Goal: Task Accomplishment & Management: Use online tool/utility

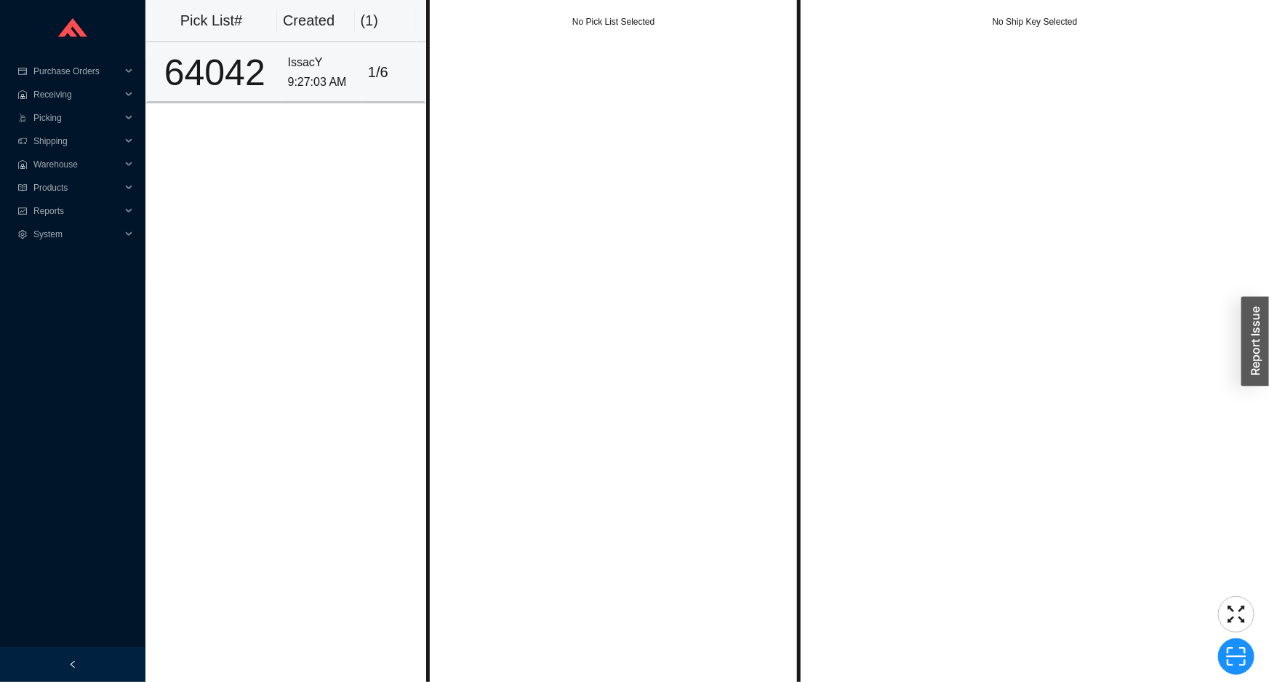
click at [231, 91] on div "64042" at bounding box center [214, 73] width 123 height 36
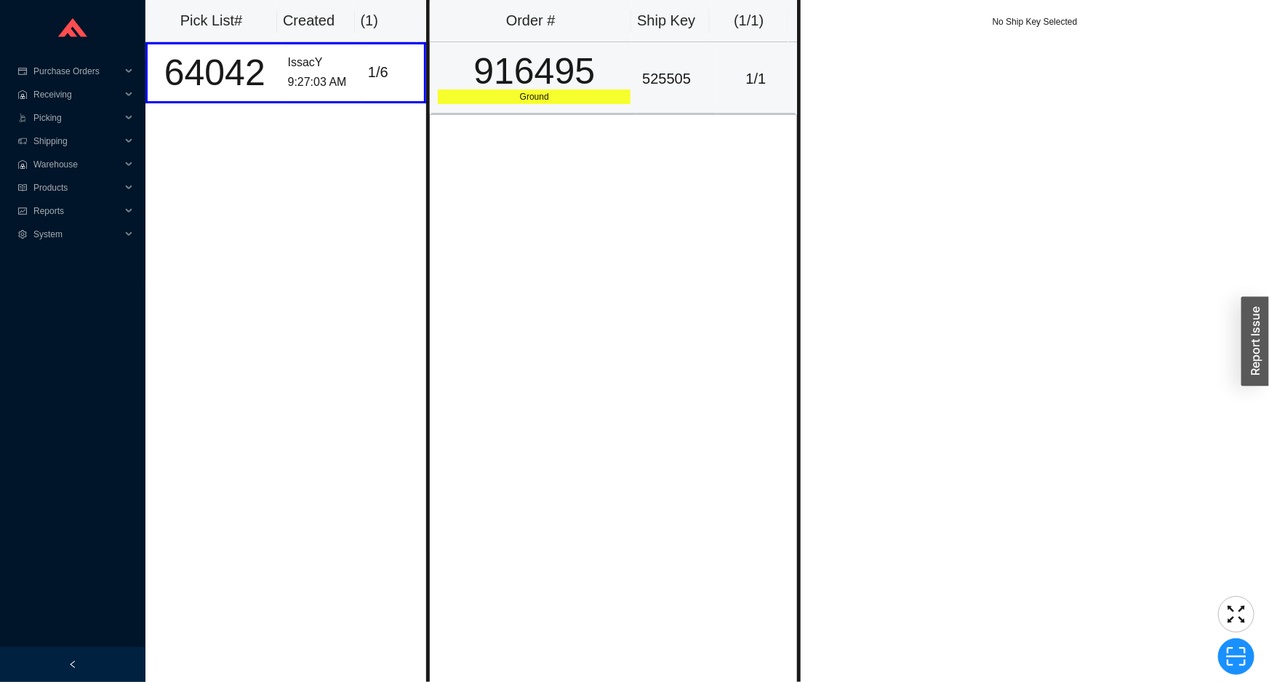
click at [613, 79] on div "916495" at bounding box center [534, 71] width 193 height 36
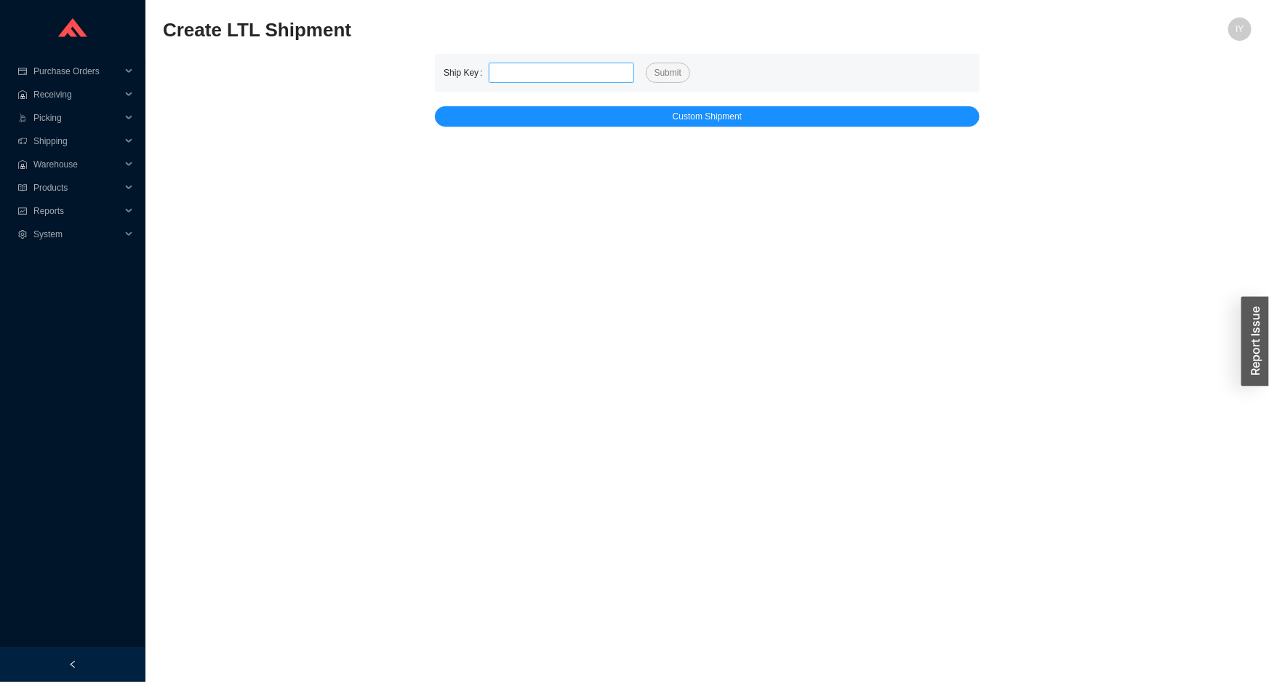
click at [565, 71] on input "tel" at bounding box center [561, 73] width 145 height 20
type input "525478"
click at [660, 74] on span "Submit" at bounding box center [668, 72] width 27 height 15
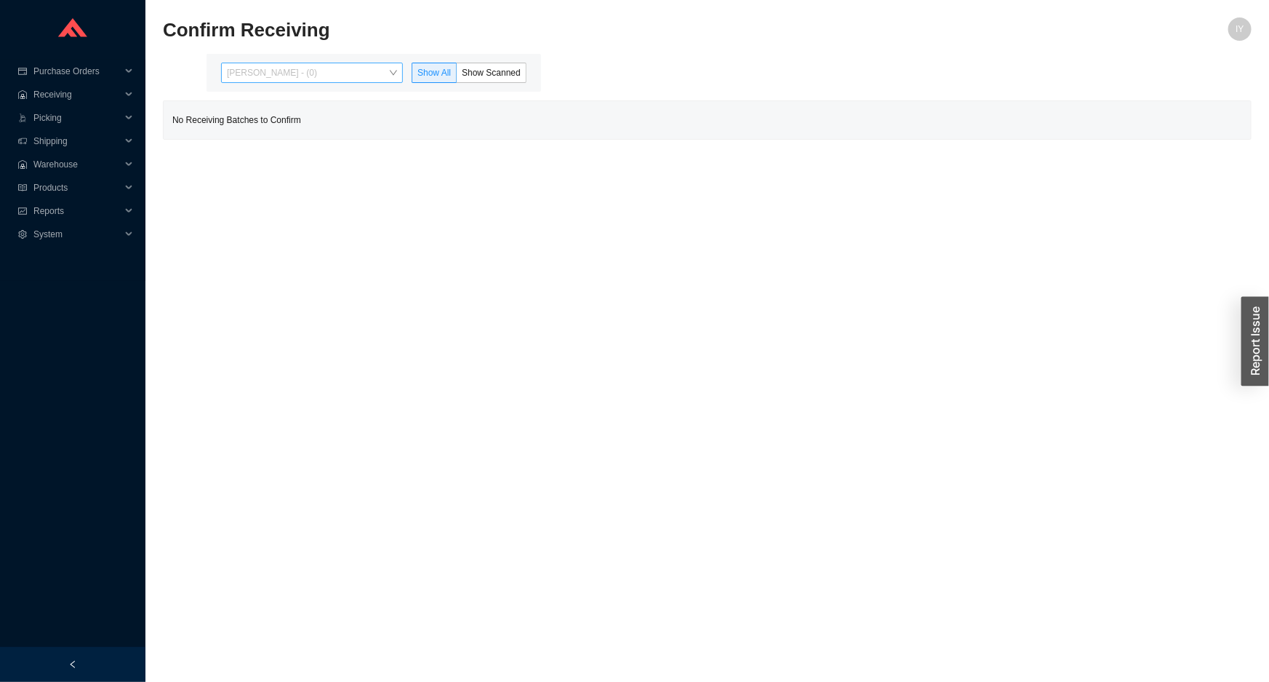
drag, startPoint x: 378, startPoint y: 73, endPoint x: 369, endPoint y: 77, distance: 10.1
click at [369, 77] on span "Issac Yoselovsky - (0)" at bounding box center [312, 72] width 170 height 19
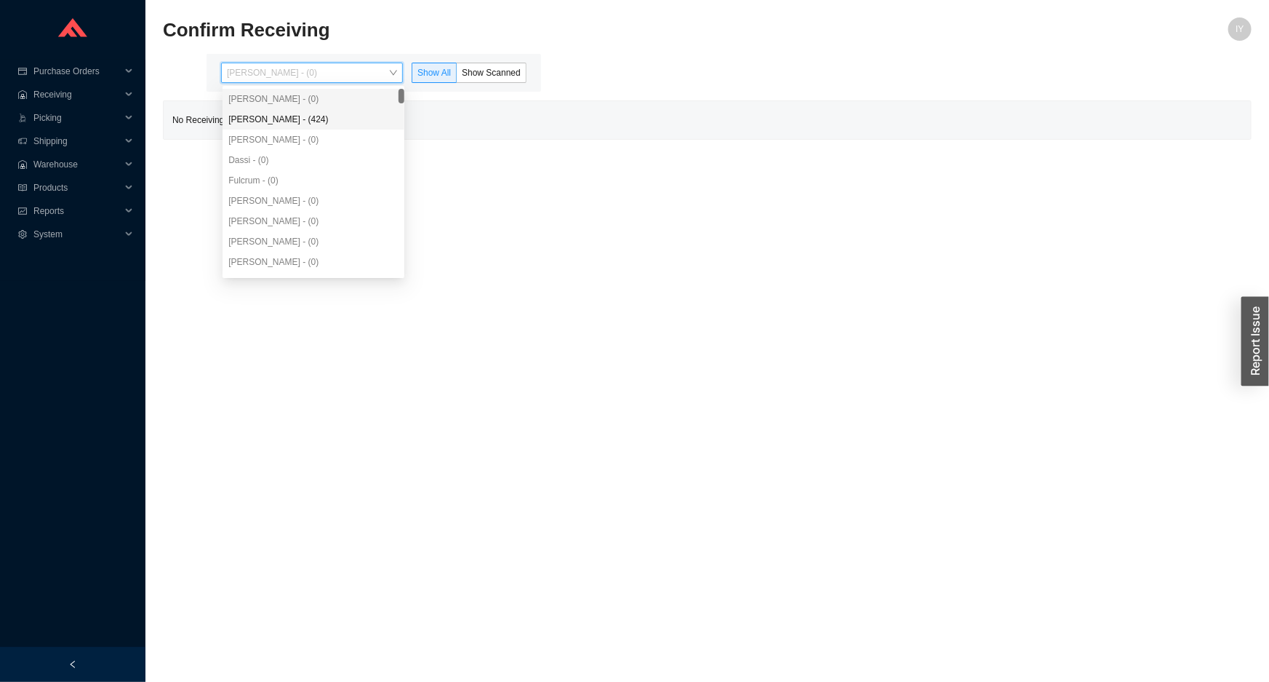
click at [338, 116] on div "Angel Negron - (424)" at bounding box center [313, 119] width 170 height 13
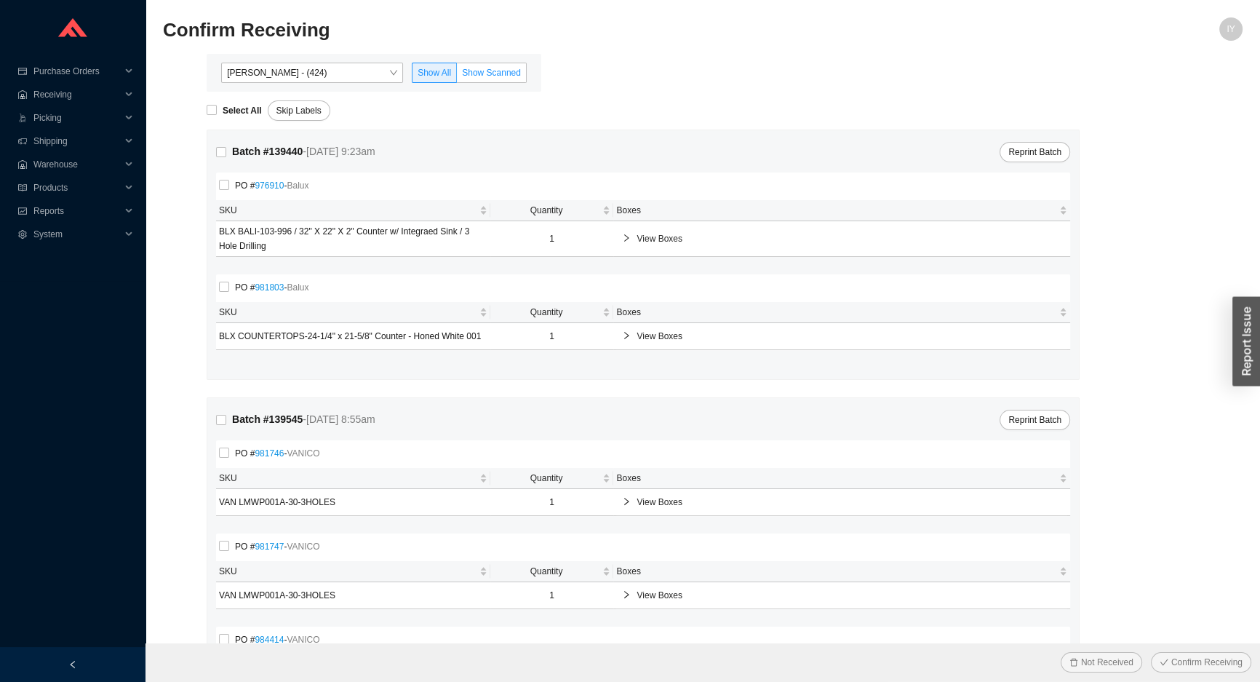
click at [484, 71] on span "Show Scanned" at bounding box center [491, 73] width 59 height 10
click at [457, 76] on input "Show Scanned" at bounding box center [457, 76] width 0 height 0
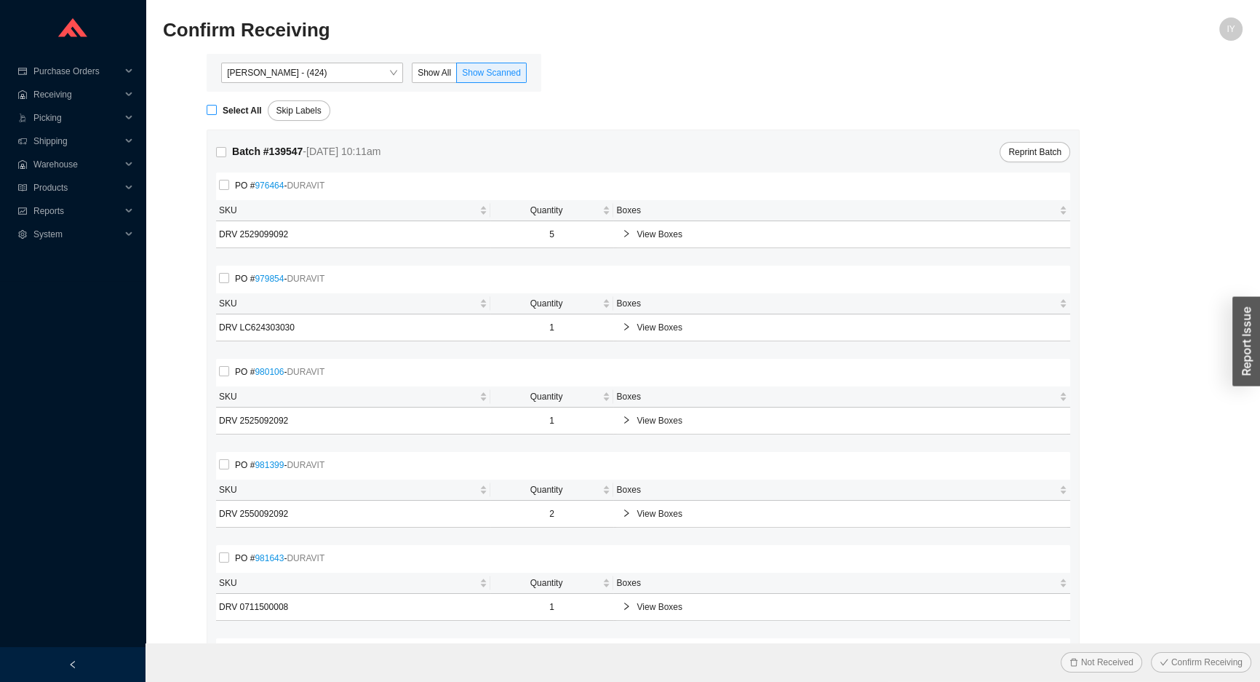
click at [211, 110] on input "Select All" at bounding box center [212, 110] width 10 height 10
checkbox input "true"
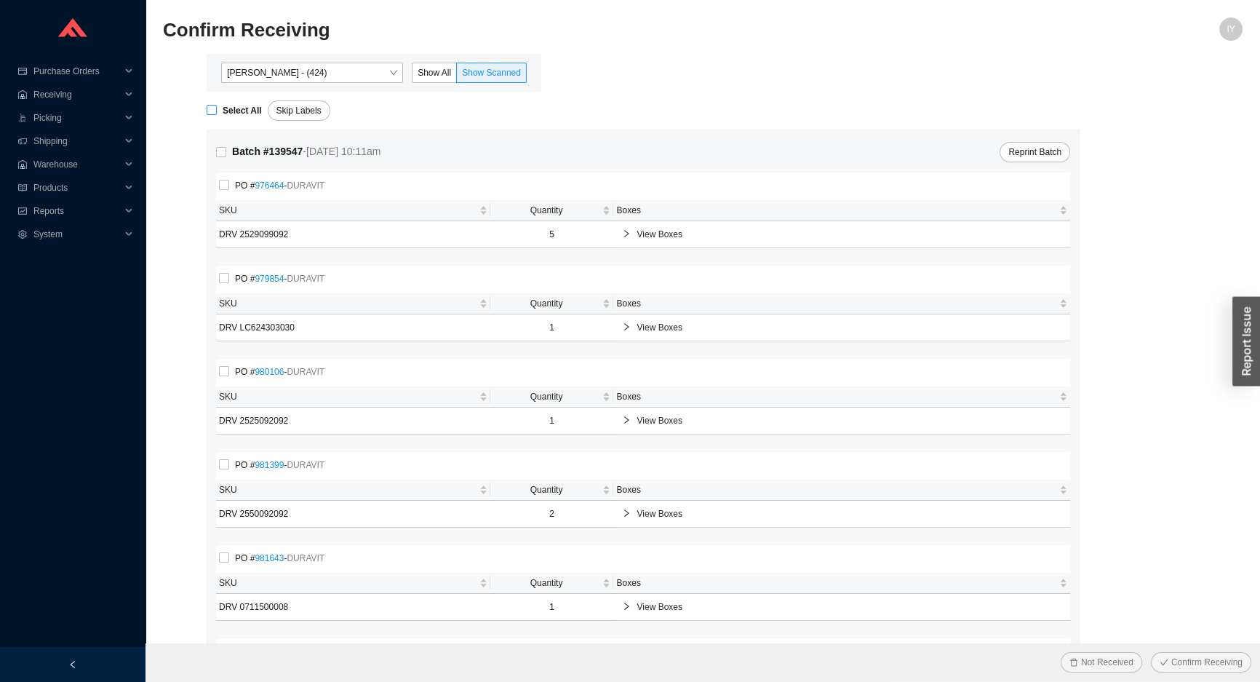
checkbox input "true"
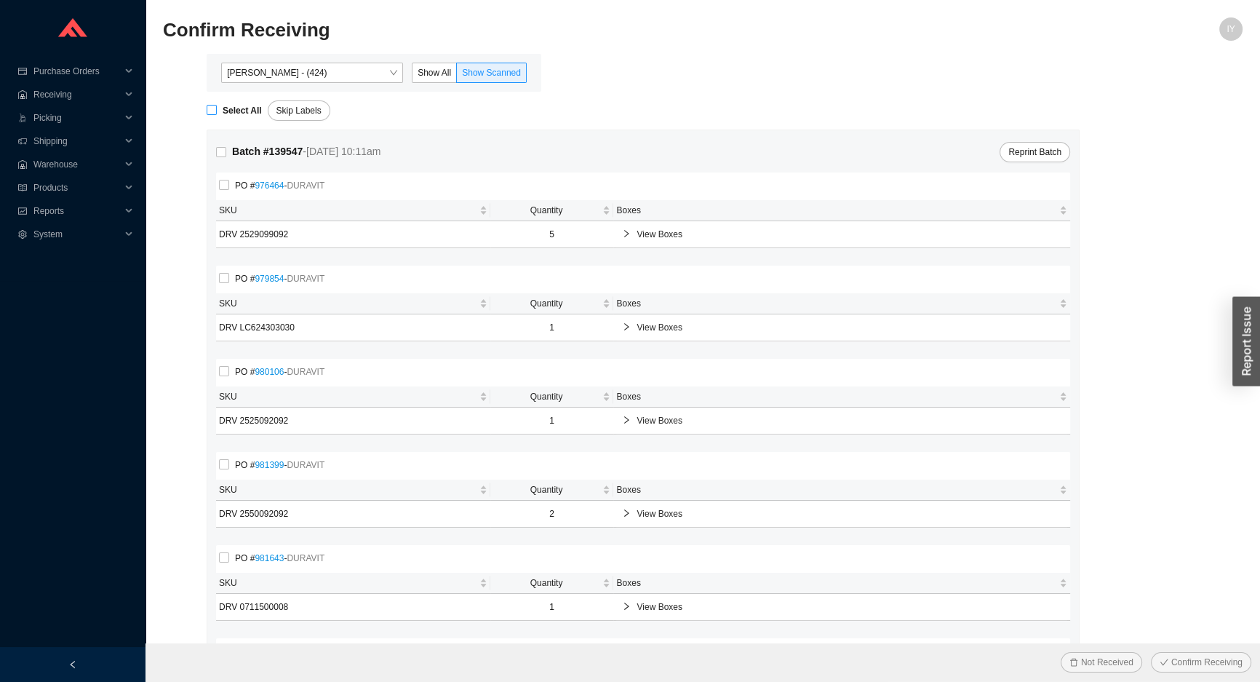
checkbox input "true"
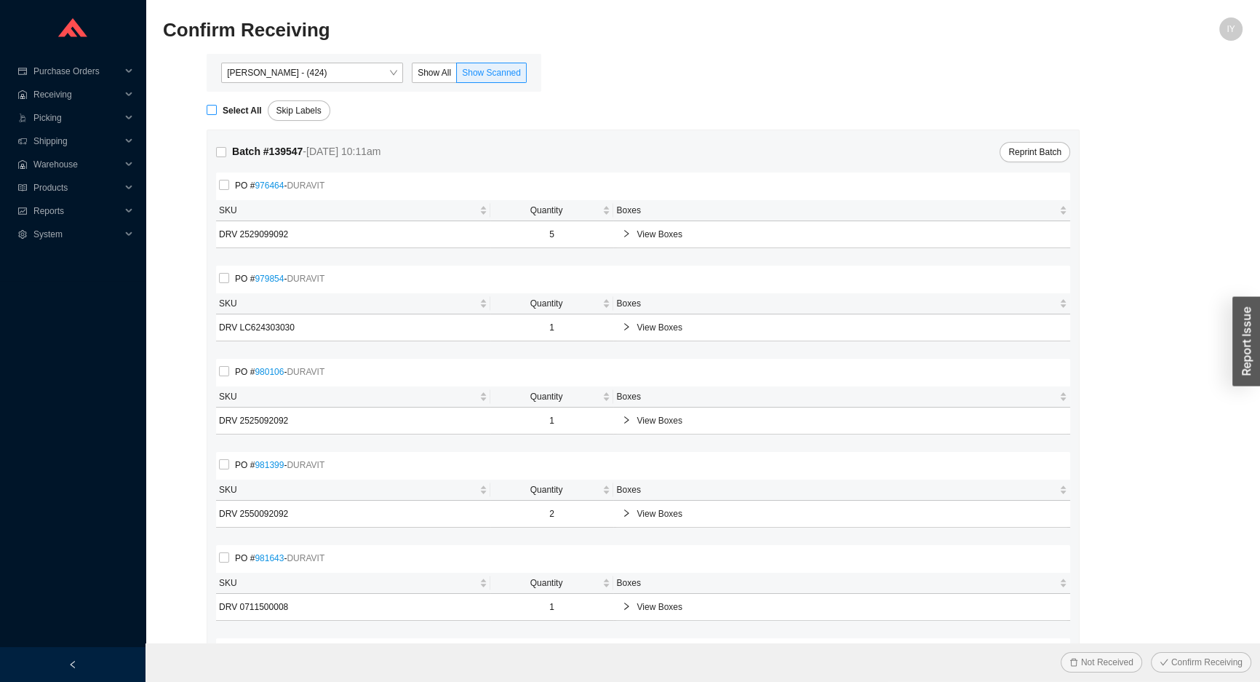
checkbox input "true"
click at [1151, 652] on button "Confirm Receiving" at bounding box center [1201, 662] width 100 height 20
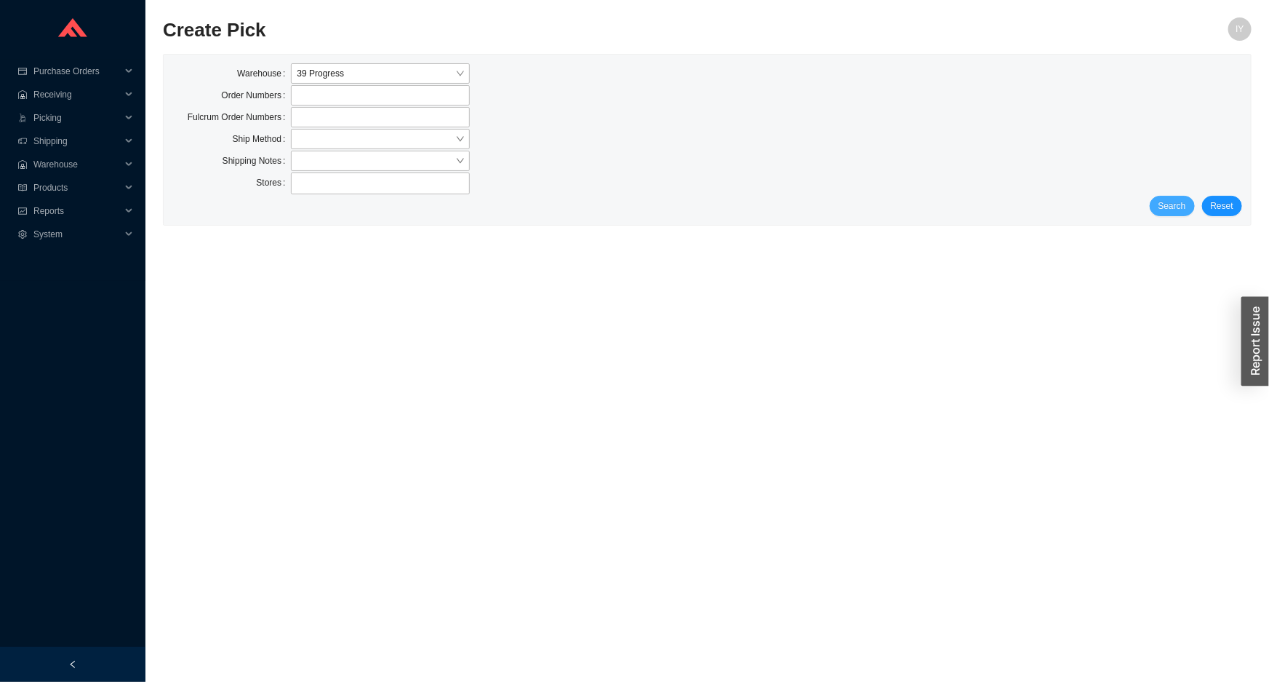
click at [1178, 199] on span "Search" at bounding box center [1173, 206] width 28 height 15
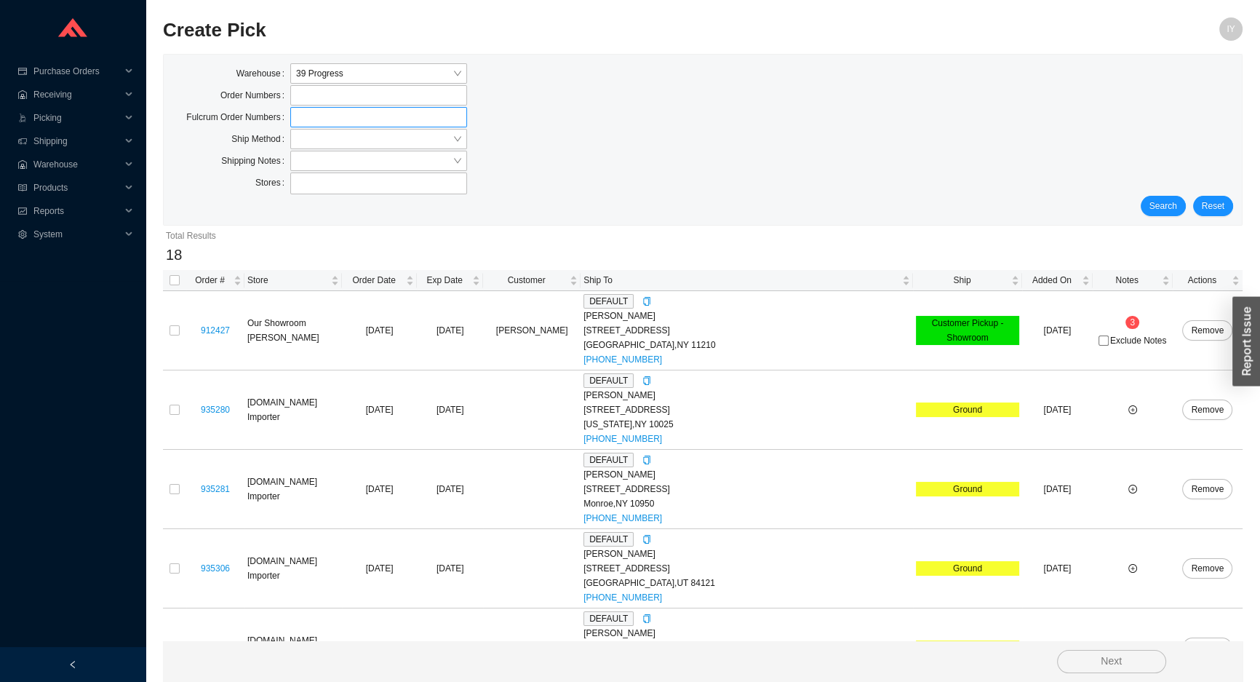
click at [378, 127] on label at bounding box center [378, 117] width 177 height 20
click at [303, 125] on input at bounding box center [297, 117] width 10 height 16
click at [375, 135] on input "search" at bounding box center [374, 138] width 156 height 19
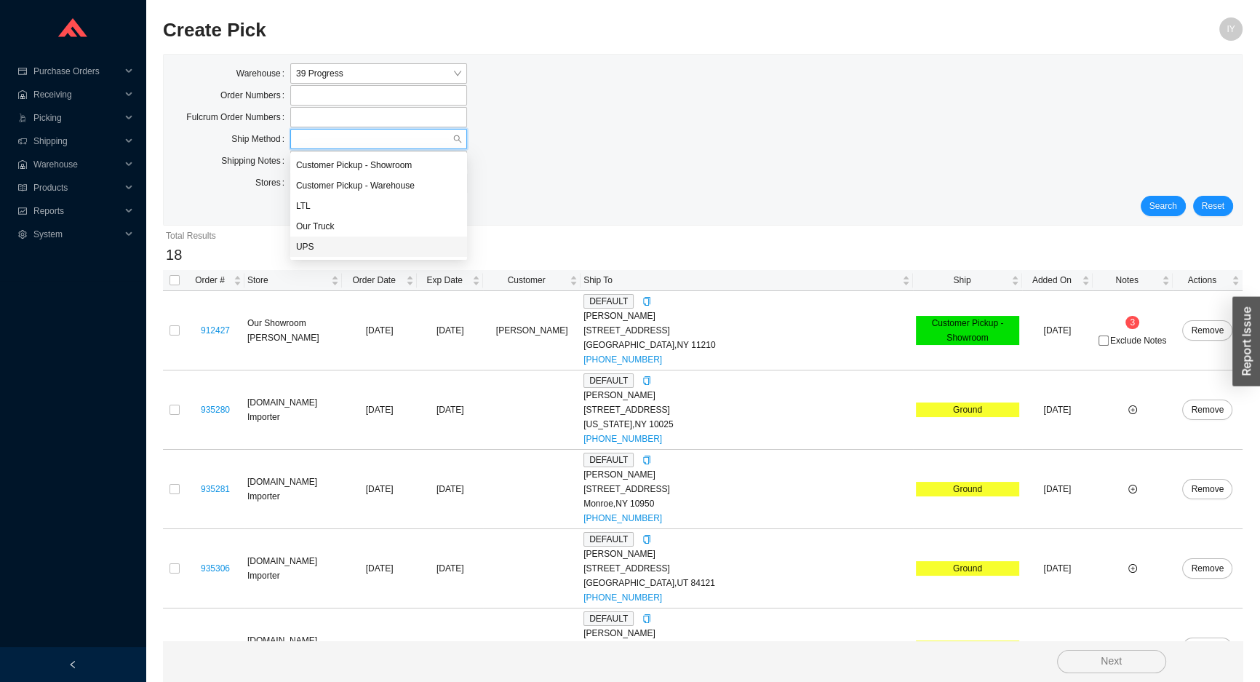
click at [358, 240] on div "UPS" at bounding box center [378, 246] width 165 height 13
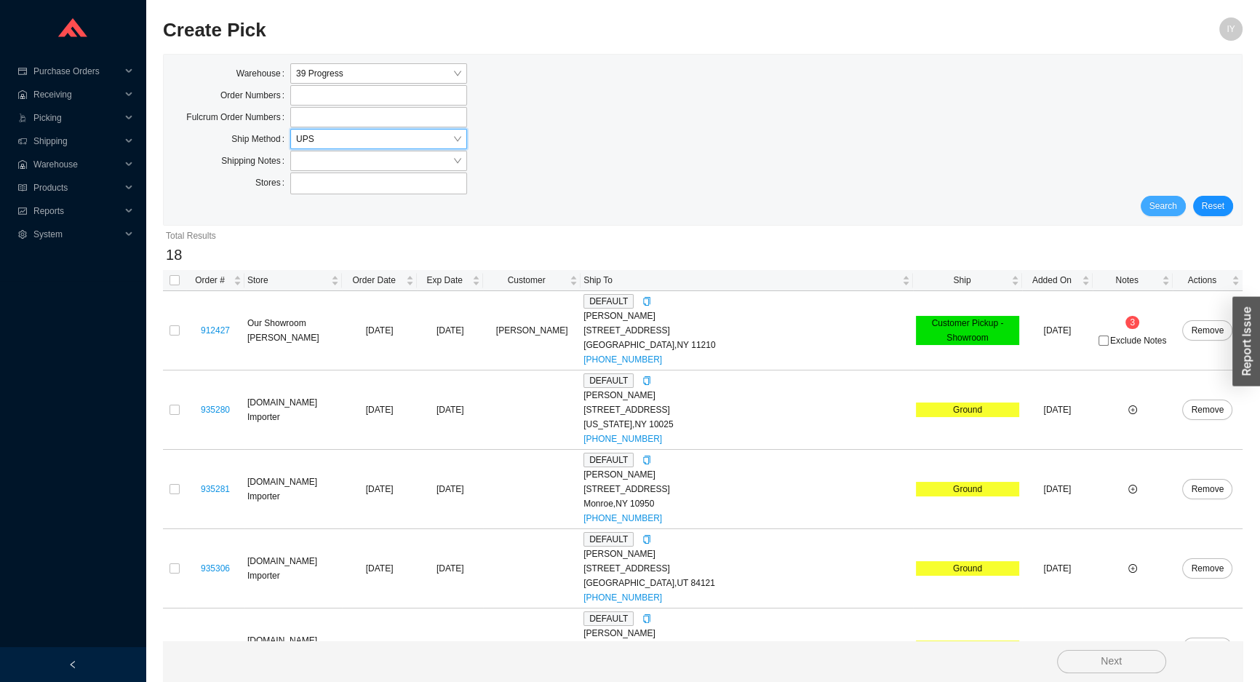
click at [1172, 204] on span "Search" at bounding box center [1163, 206] width 28 height 15
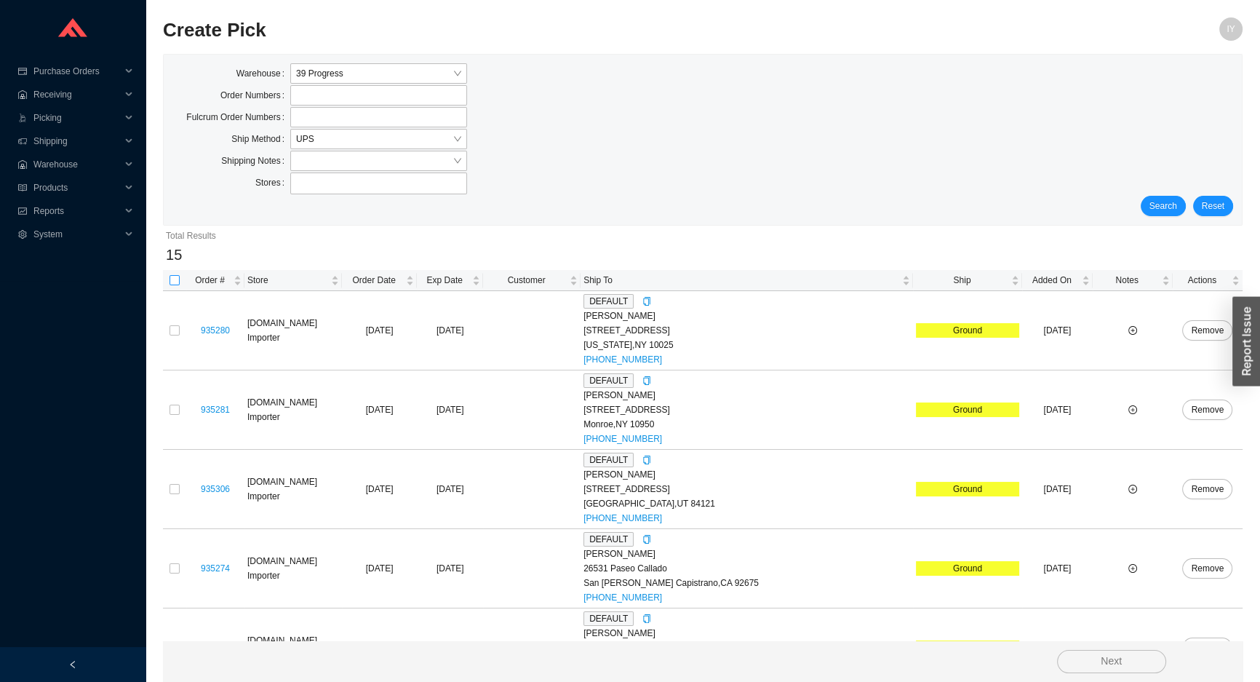
click at [169, 282] on input "checkbox" at bounding box center [174, 280] width 10 height 10
checkbox input "true"
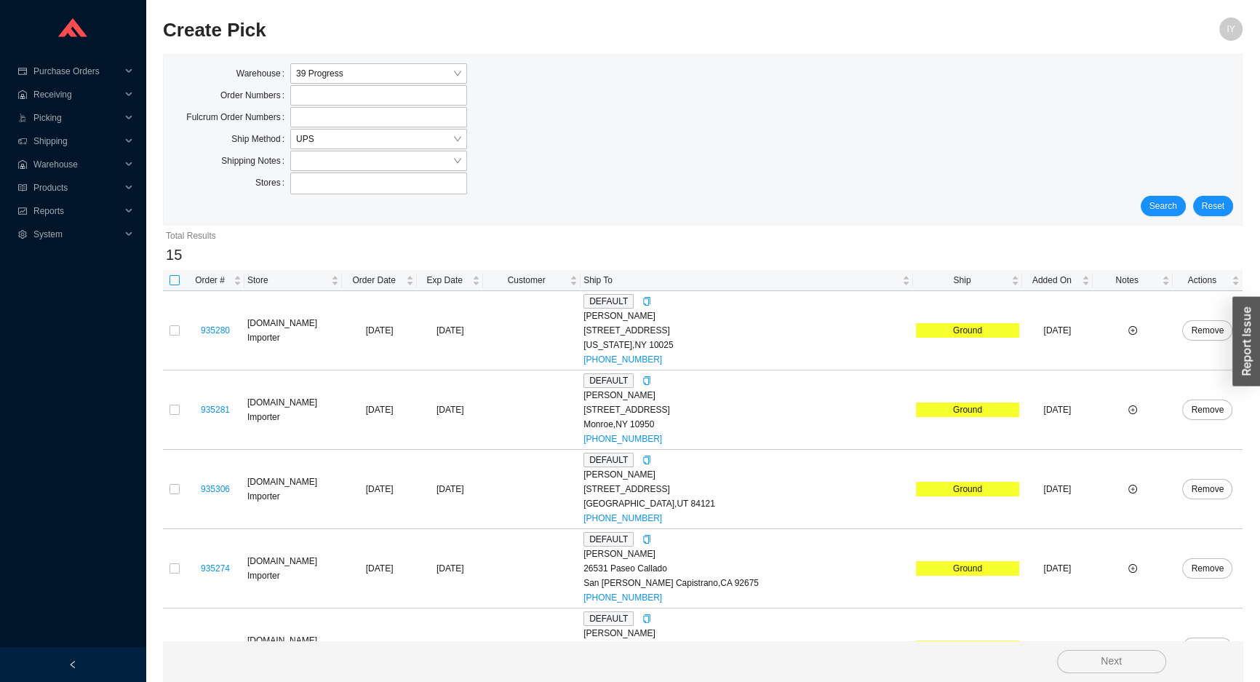
checkbox input "true"
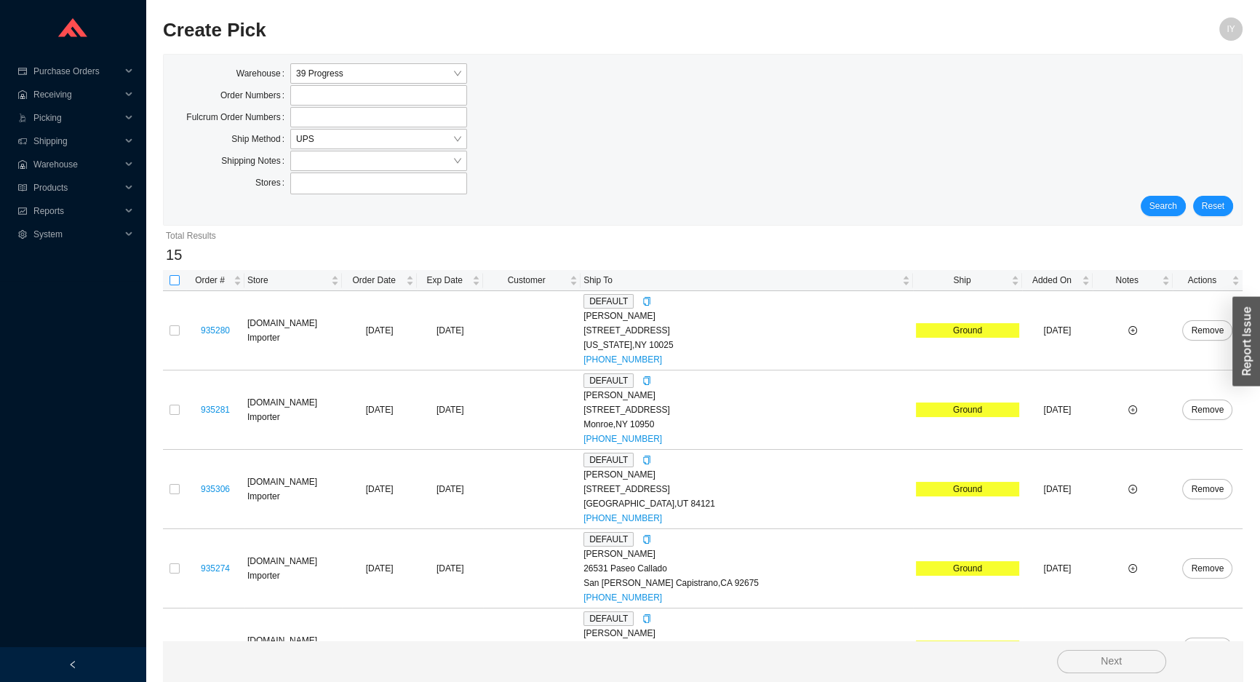
checkbox input "true"
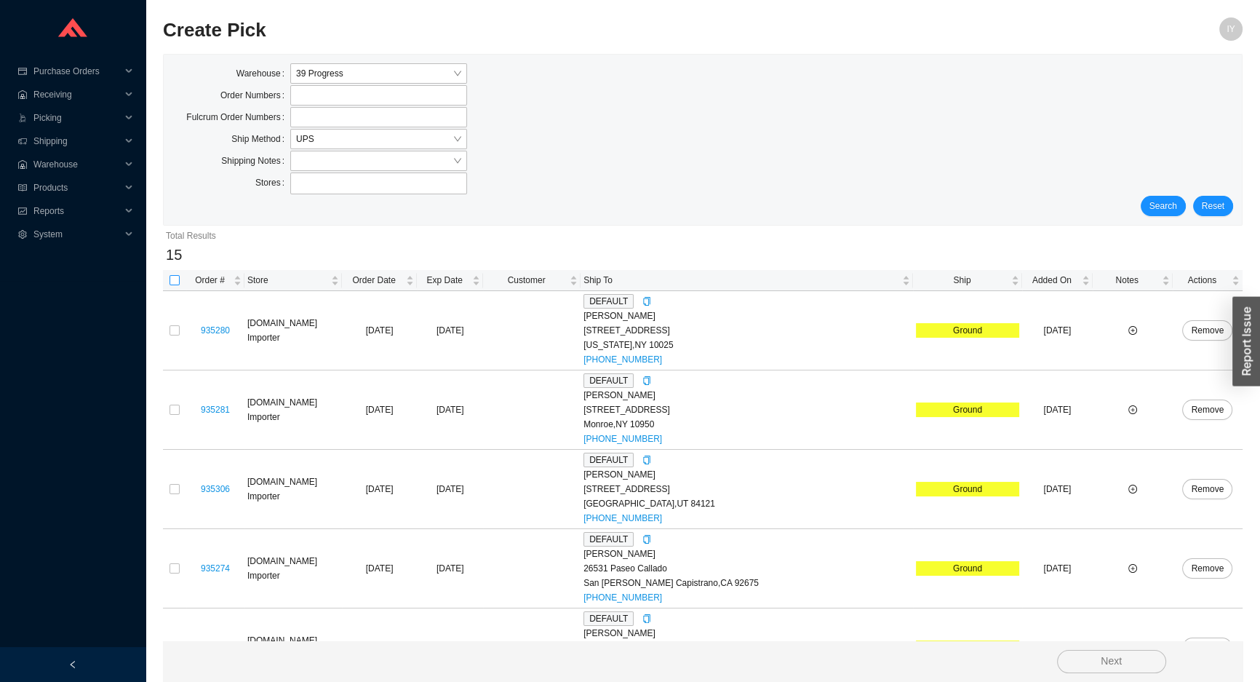
checkbox input "true"
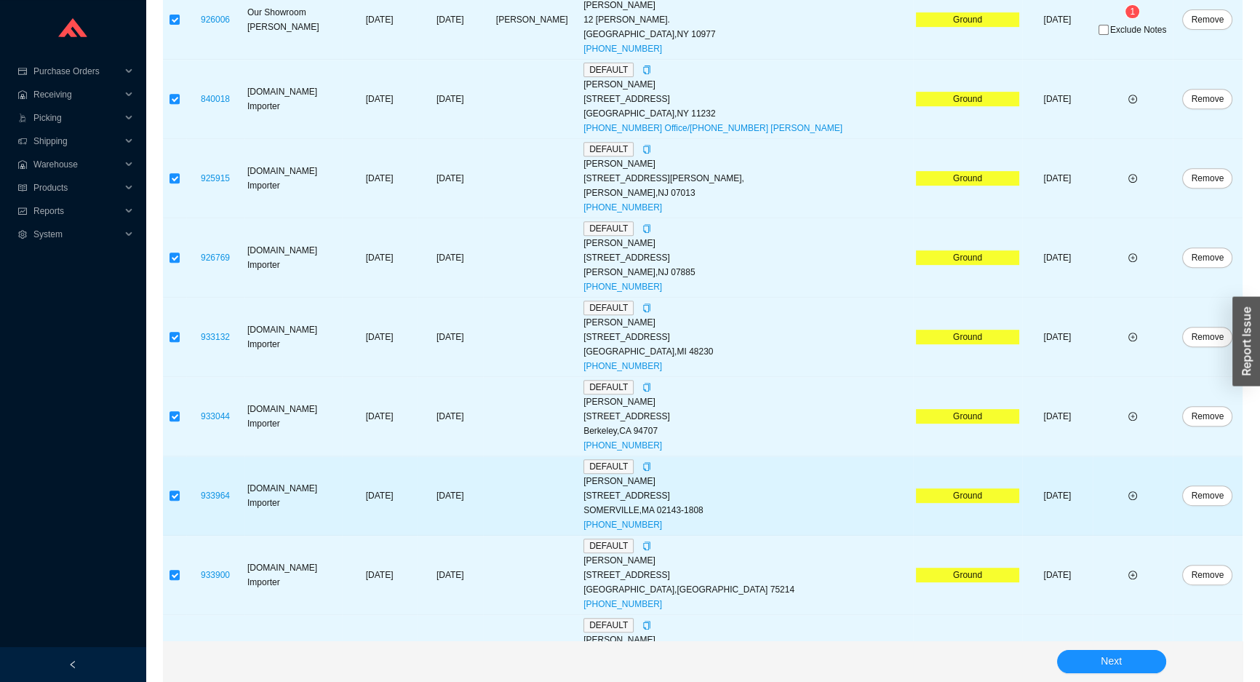
scroll to position [837, 0]
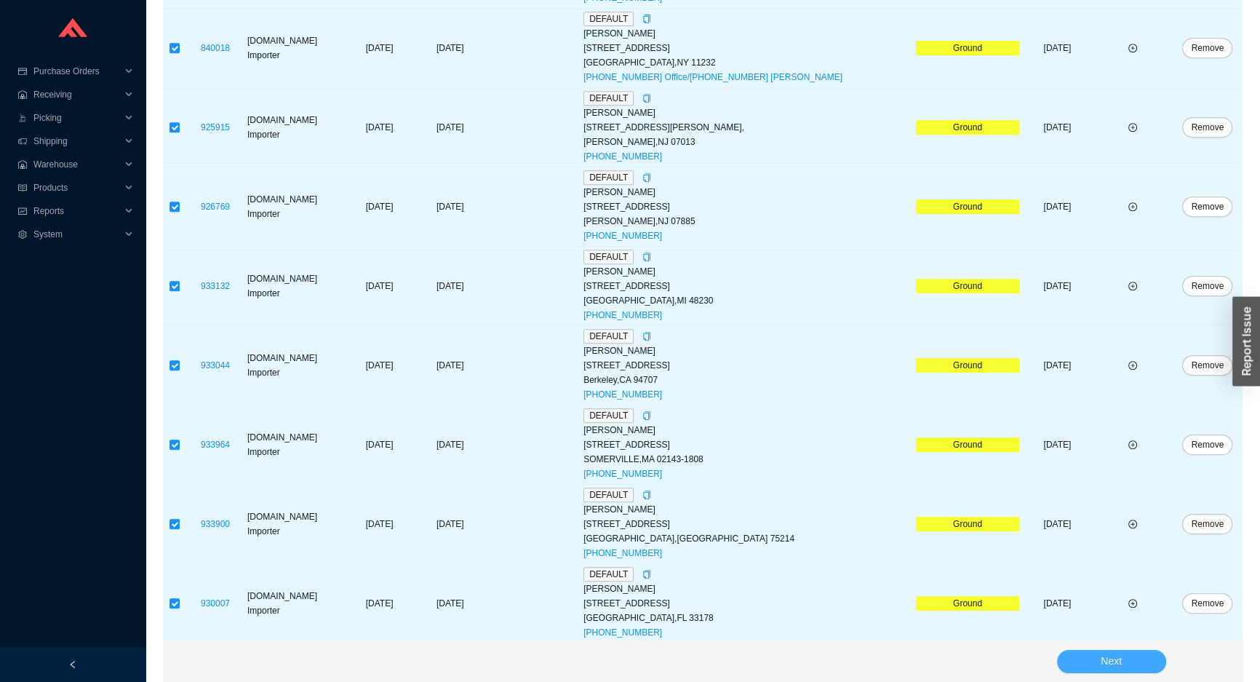
click at [1091, 658] on button "Next" at bounding box center [1111, 661] width 109 height 23
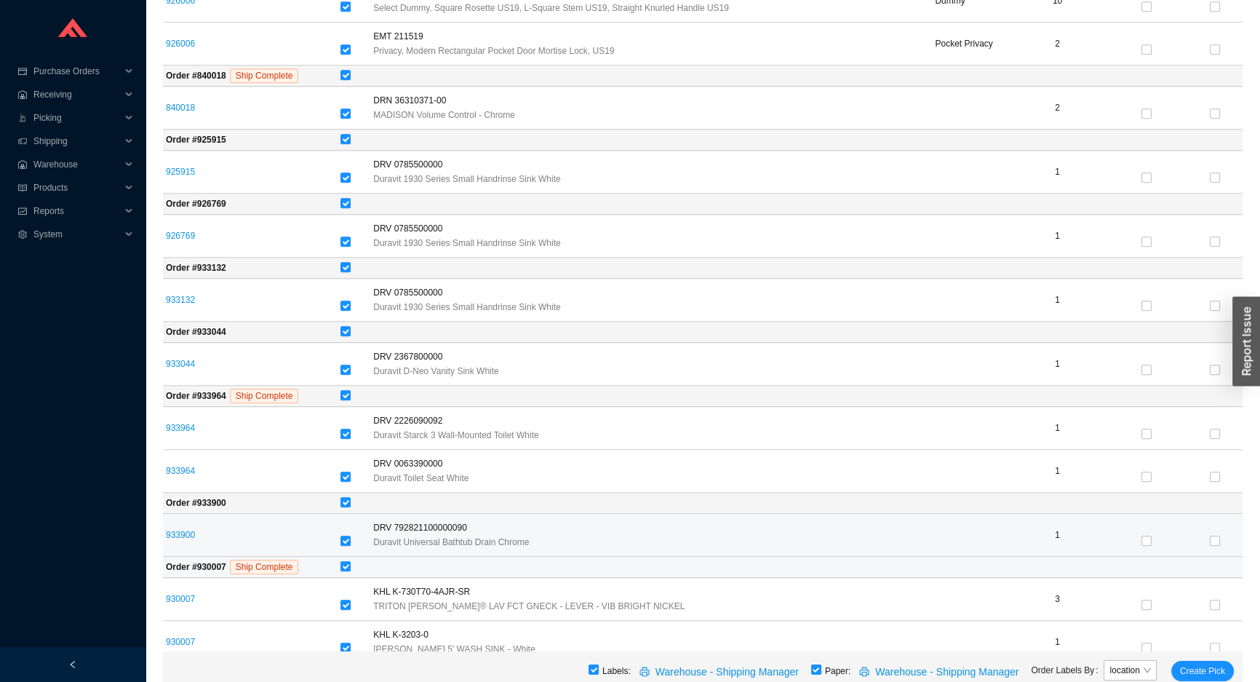
scroll to position [1237, 0]
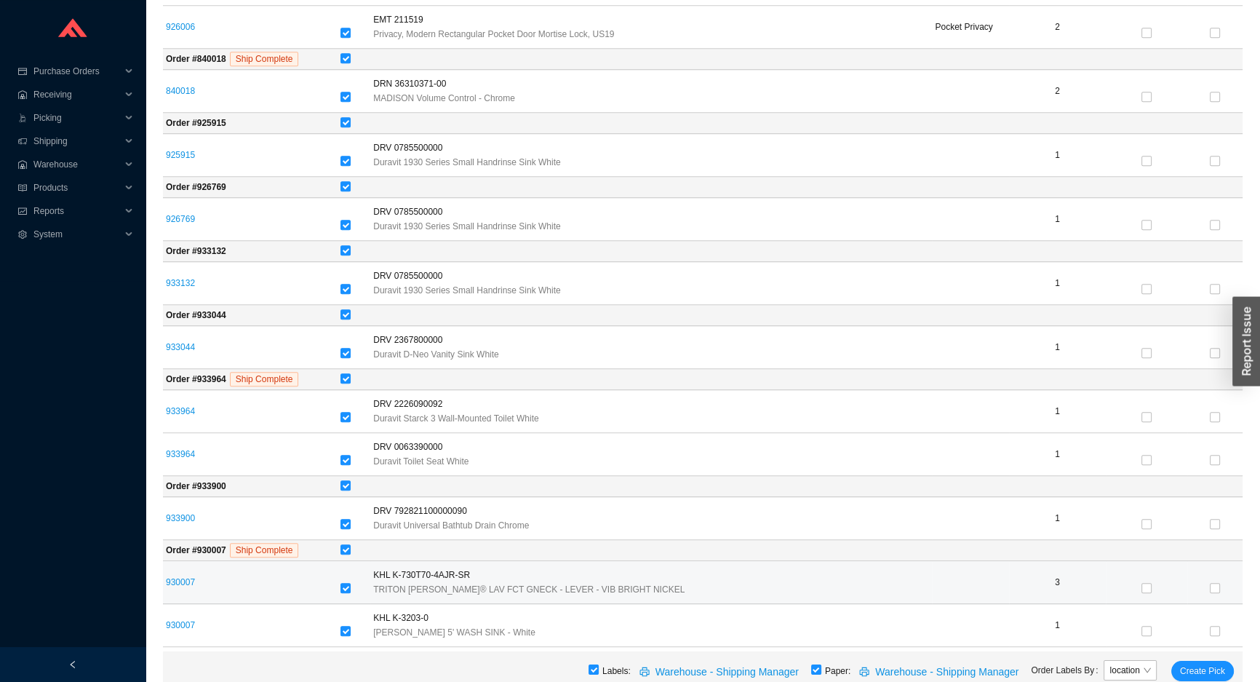
click at [175, 583] on td "930007" at bounding box center [250, 582] width 175 height 43
click at [177, 577] on link "930007" at bounding box center [180, 582] width 29 height 10
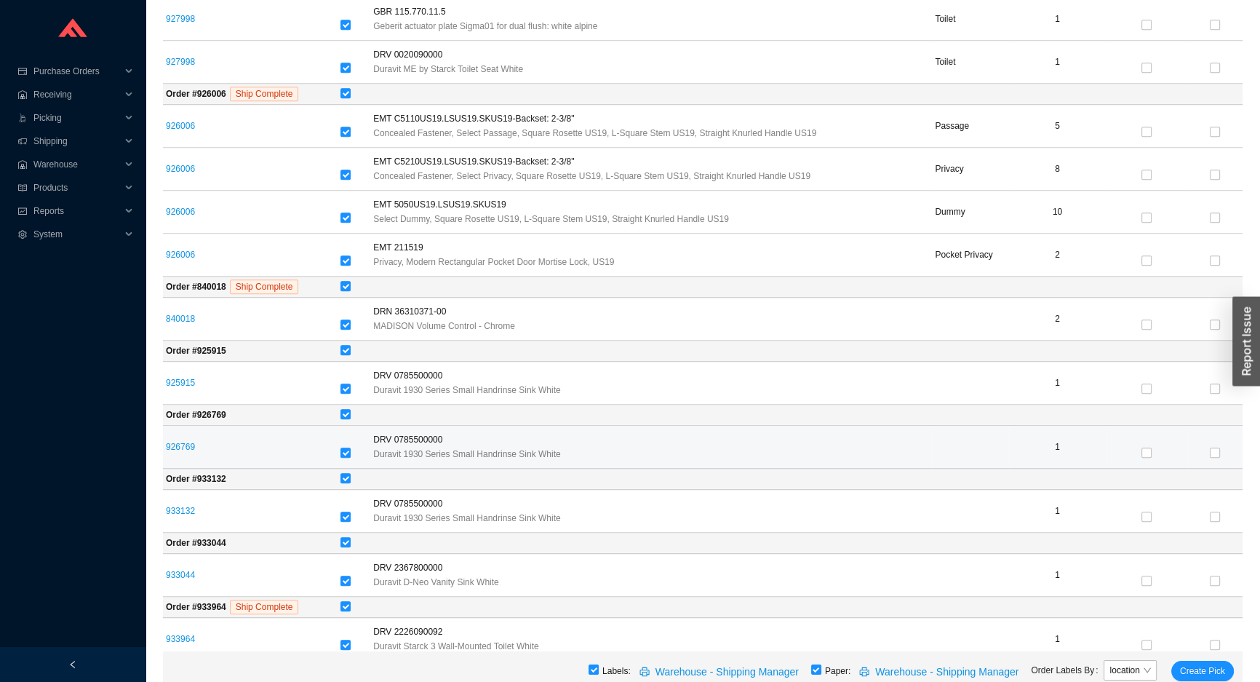
scroll to position [839, 0]
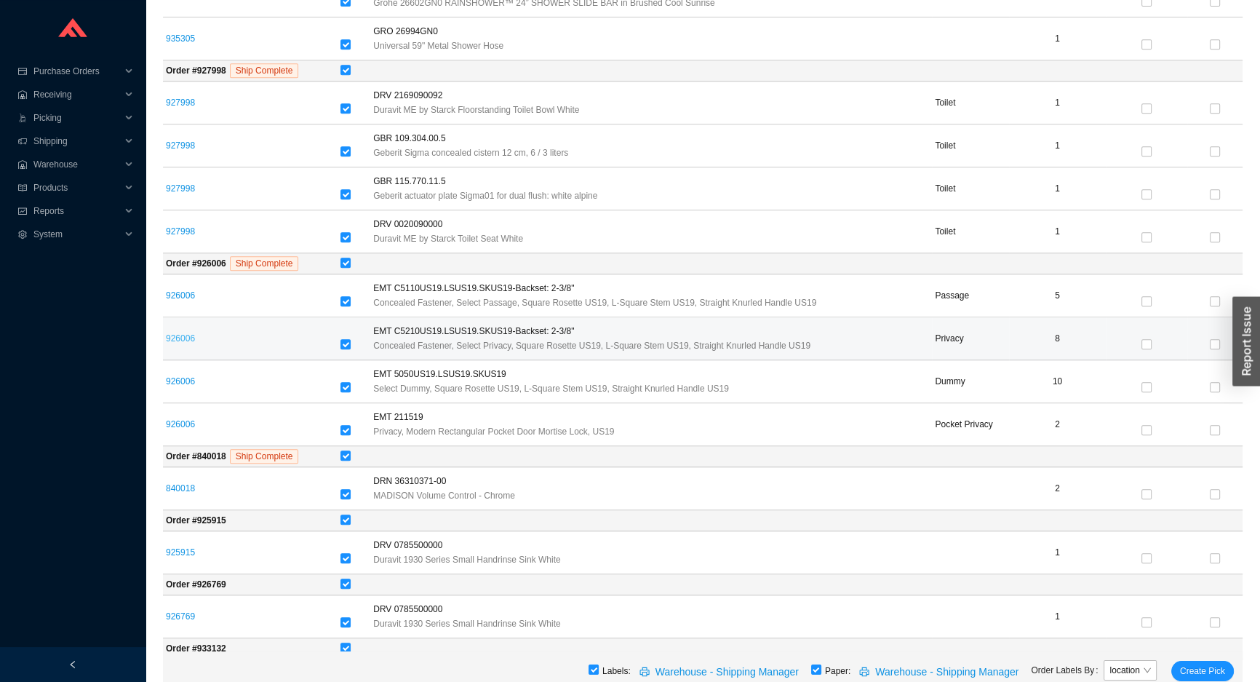
click at [177, 334] on link "926006" at bounding box center [180, 338] width 29 height 10
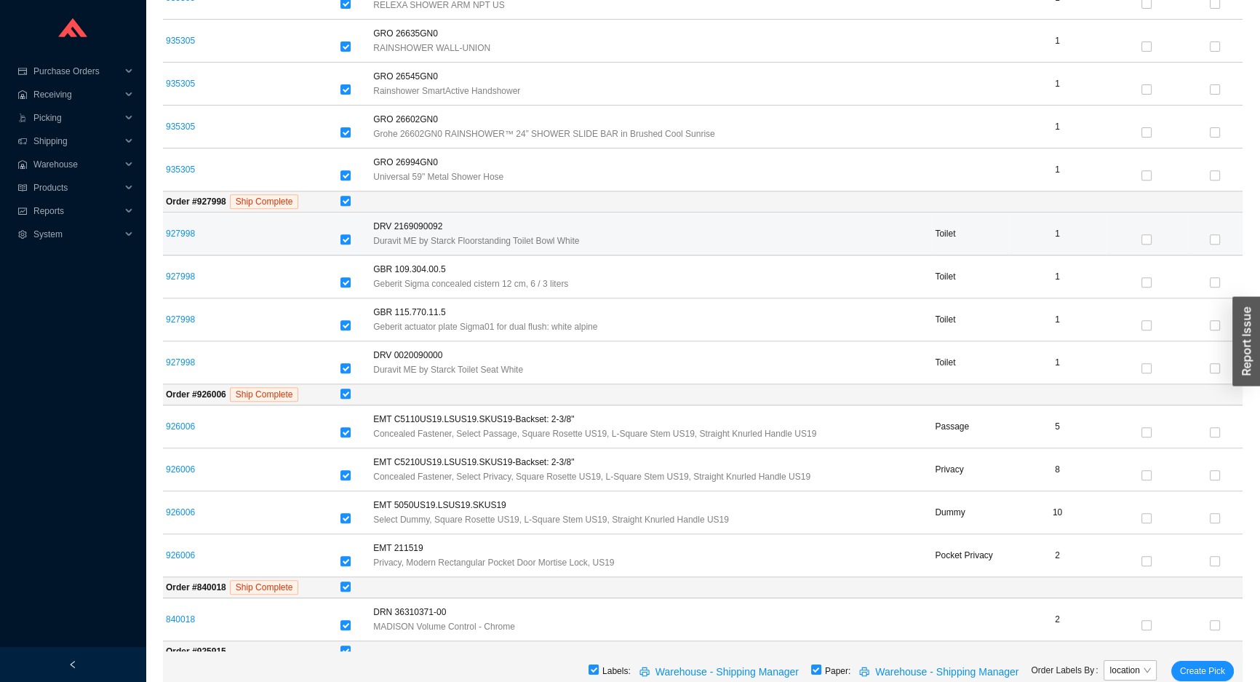
scroll to position [707, 0]
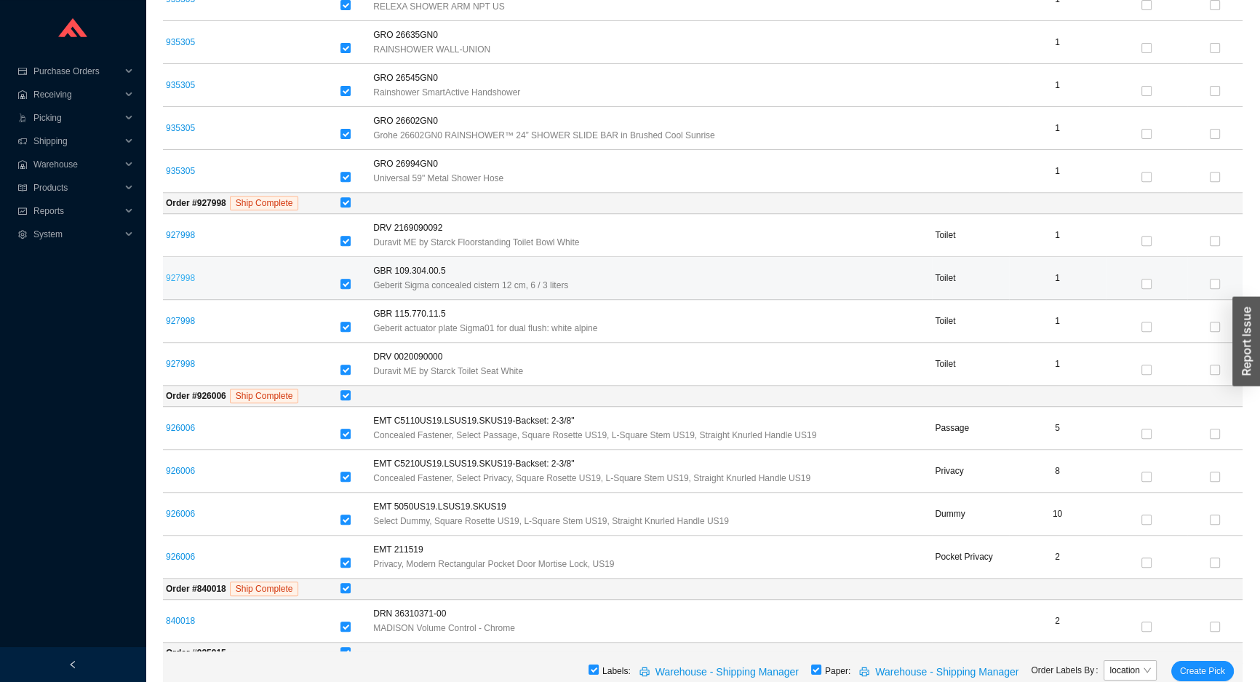
click at [170, 273] on link "927998" at bounding box center [180, 278] width 29 height 10
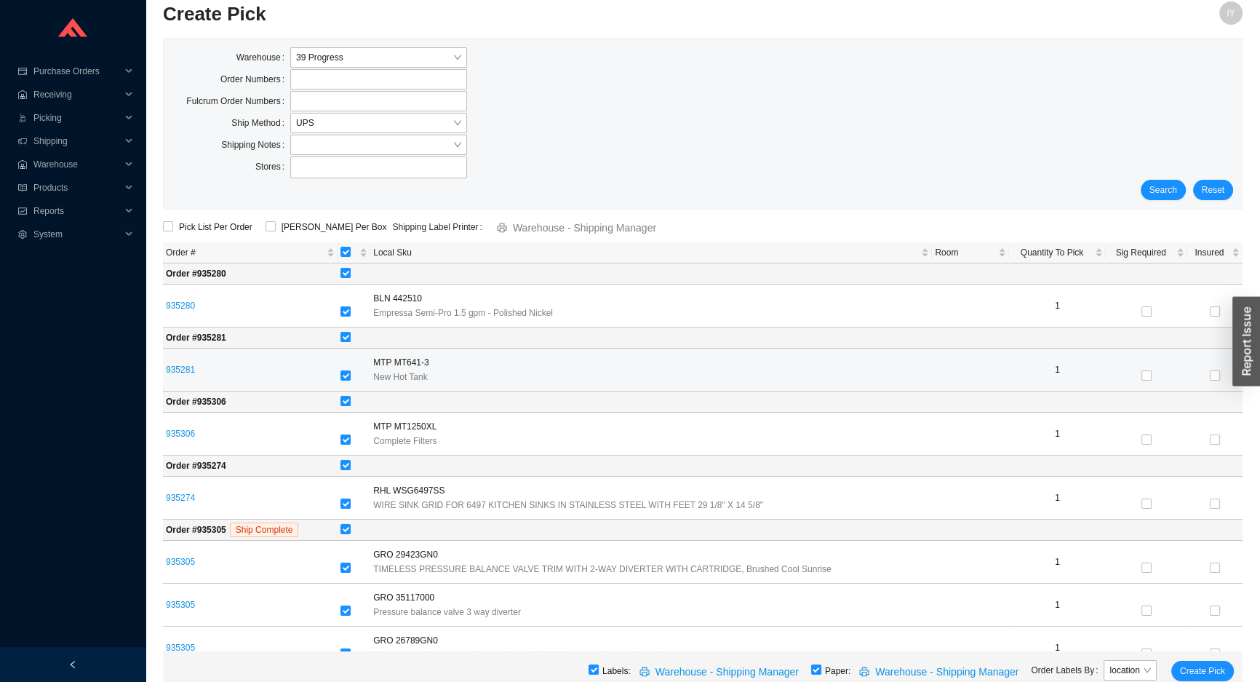
scroll to position [0, 0]
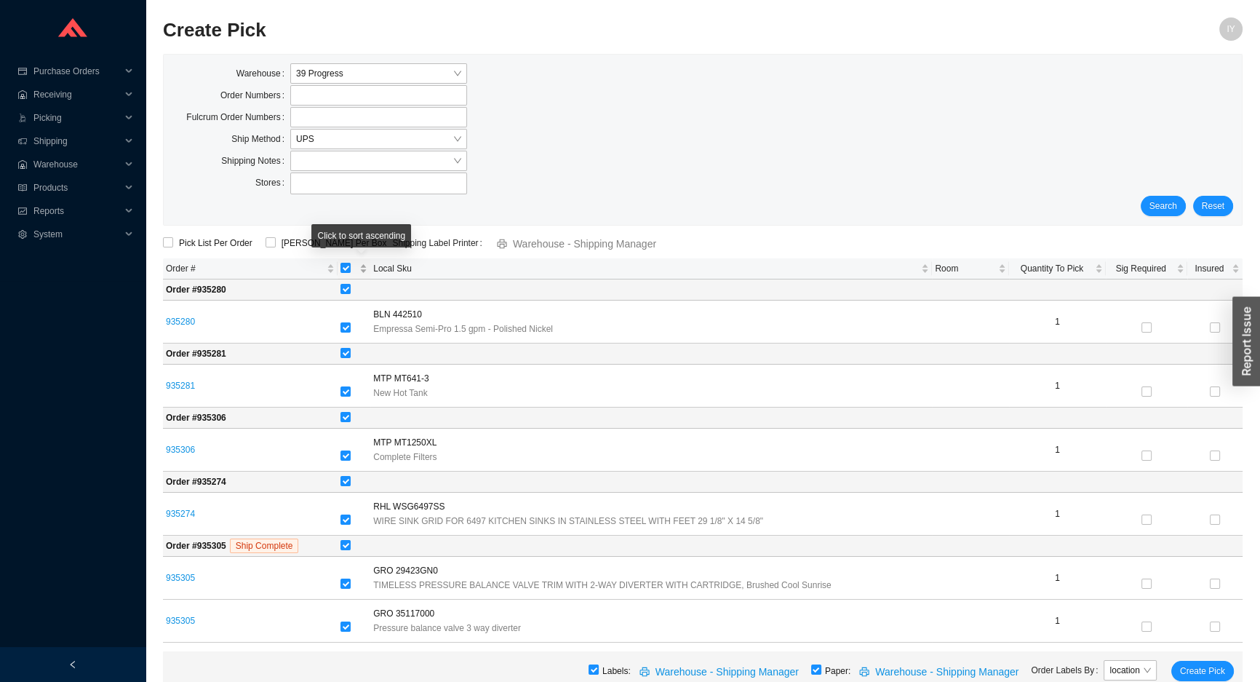
click at [356, 272] on span "[object Object] sortable" at bounding box center [348, 268] width 16 height 15
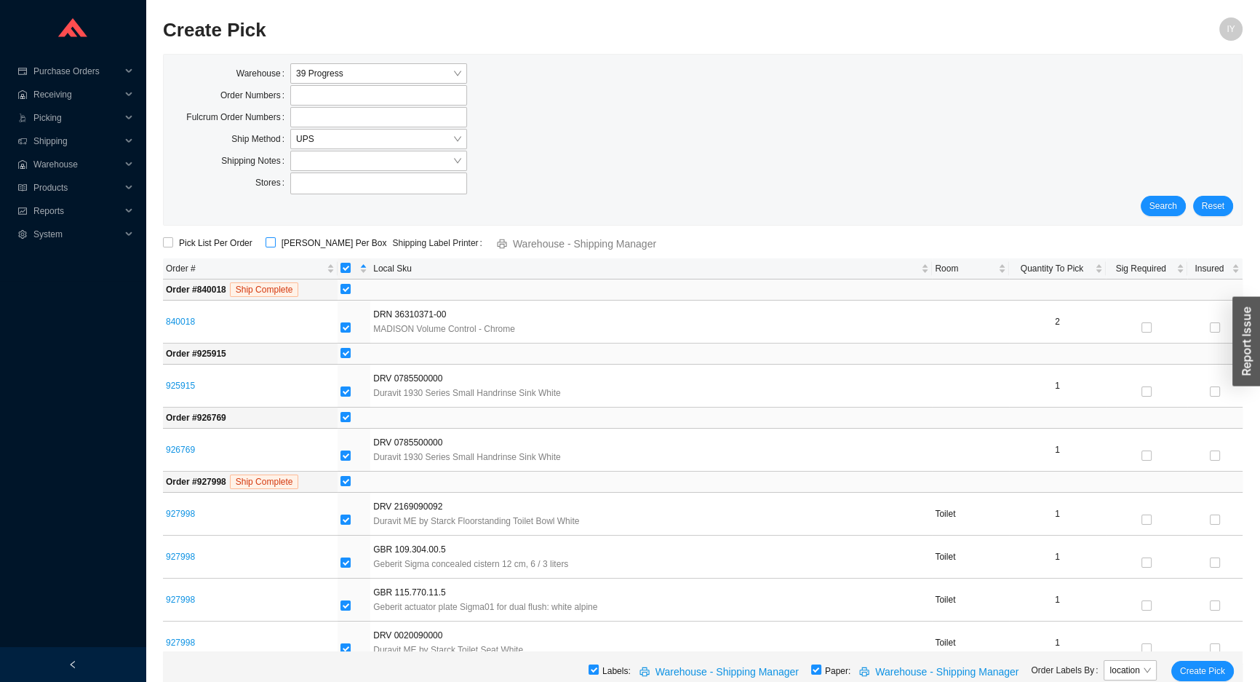
click at [266, 242] on input "ShipKey Per Box" at bounding box center [271, 242] width 10 height 10
checkbox input "true"
click at [351, 270] on input "checkbox" at bounding box center [345, 268] width 10 height 10
checkbox input "false"
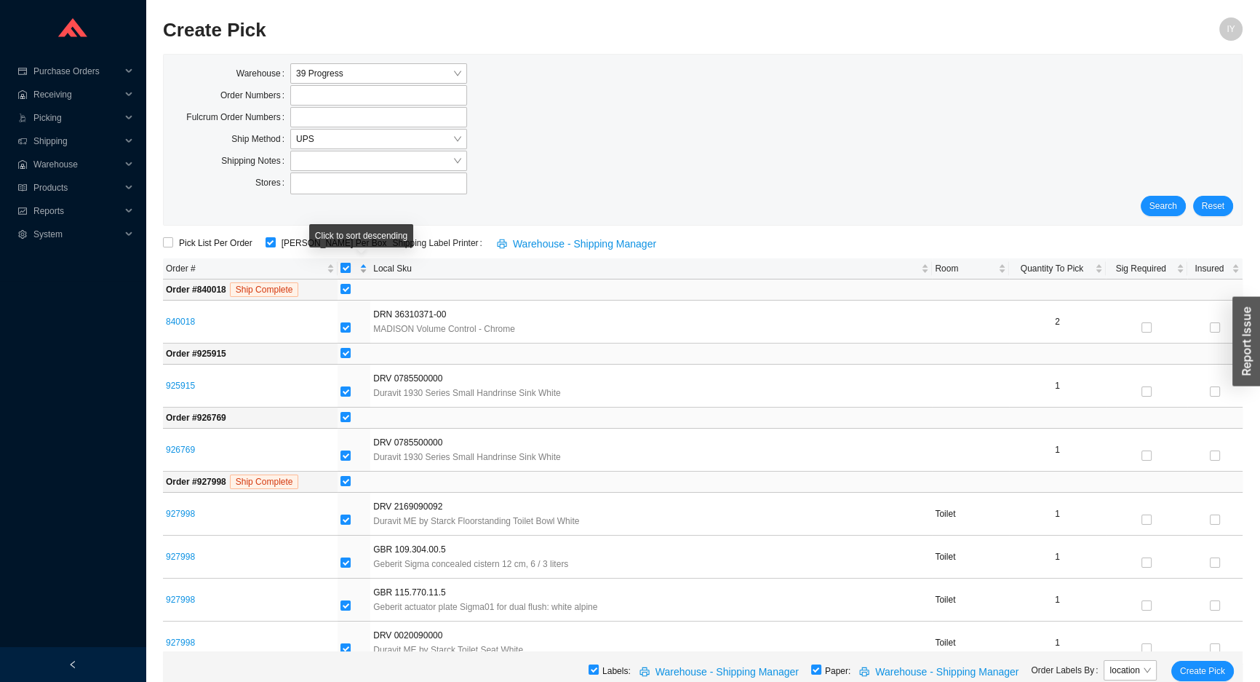
checkbox input "false"
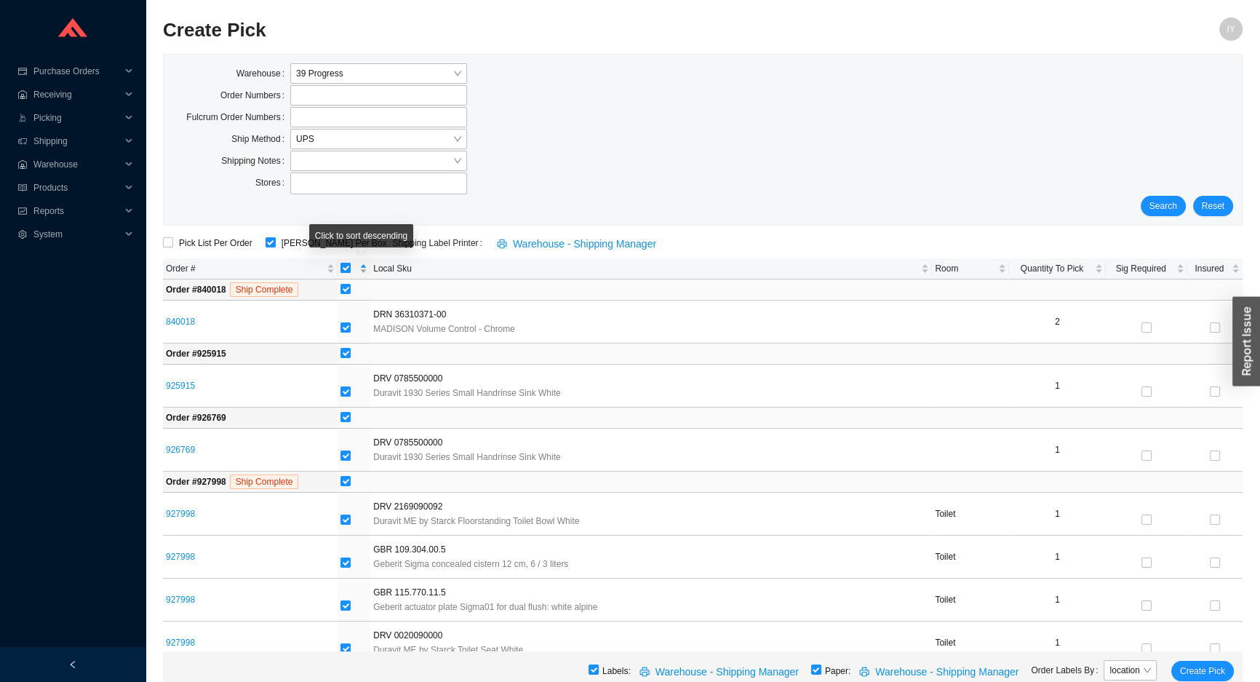
checkbox input "false"
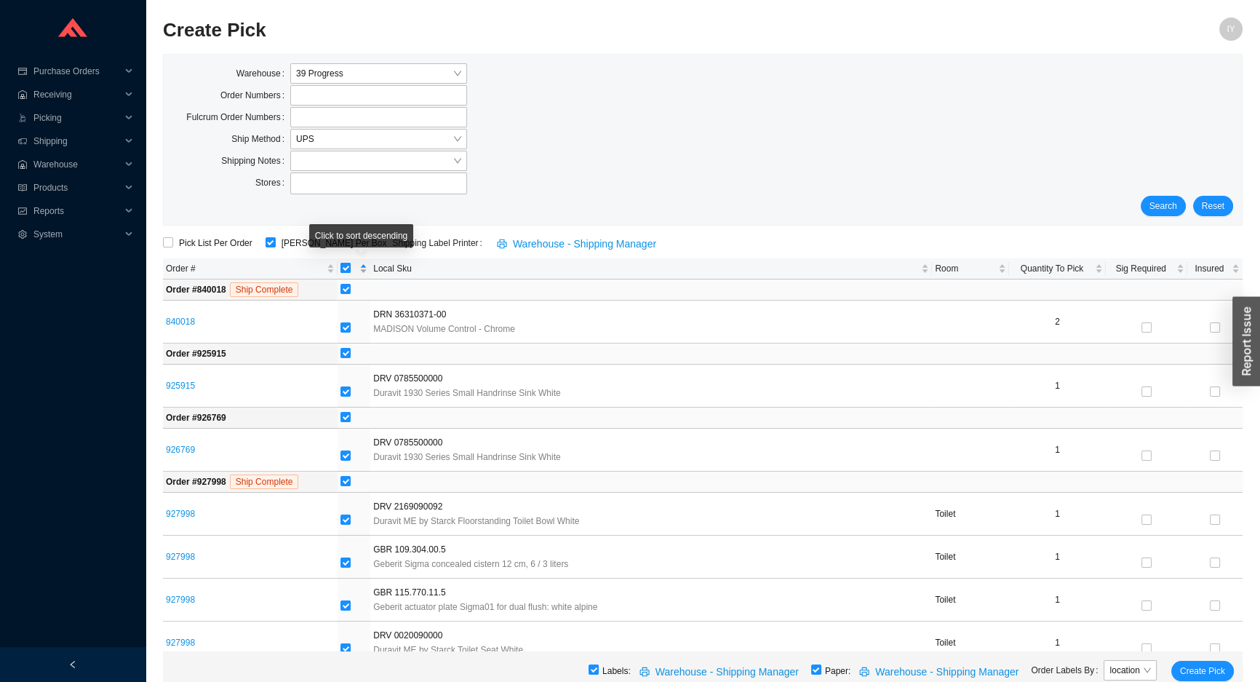
checkbox input "false"
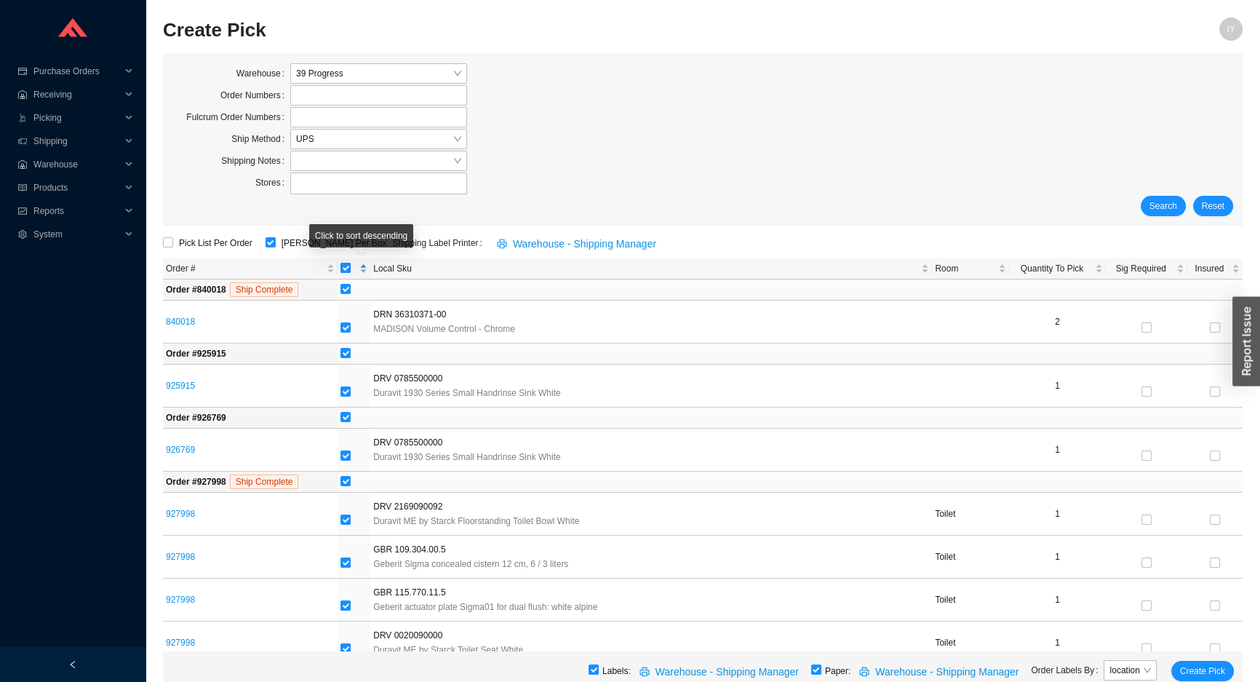
checkbox input "false"
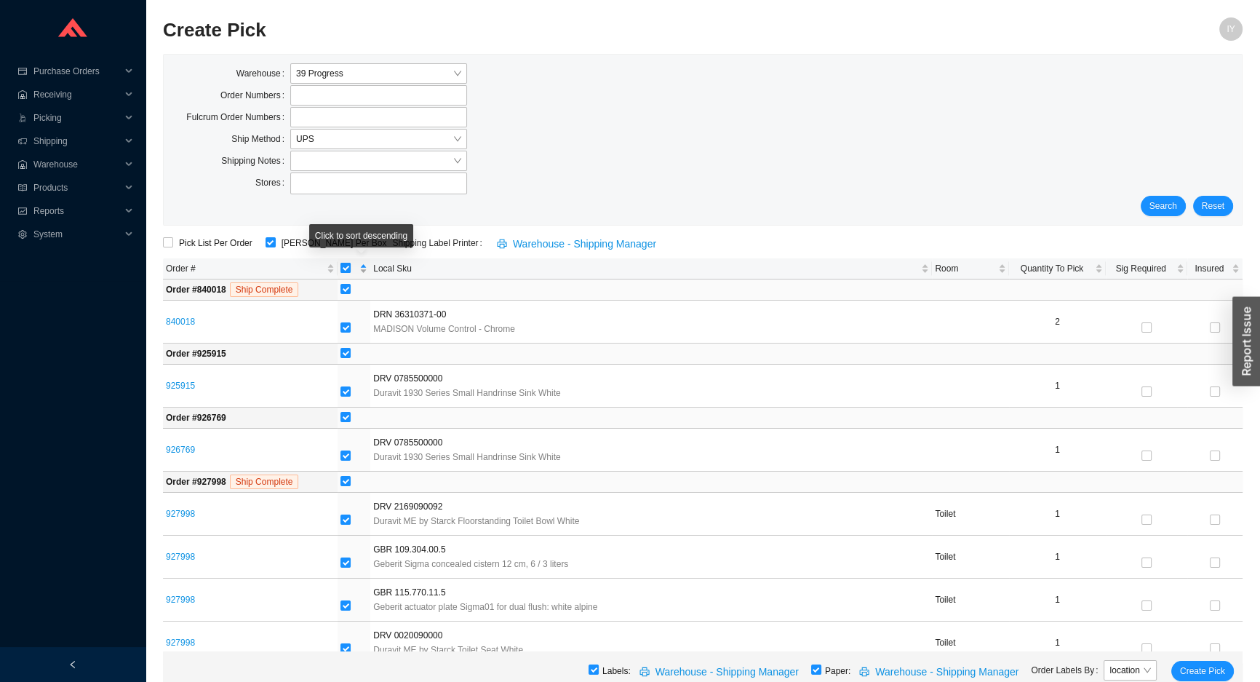
checkbox input "false"
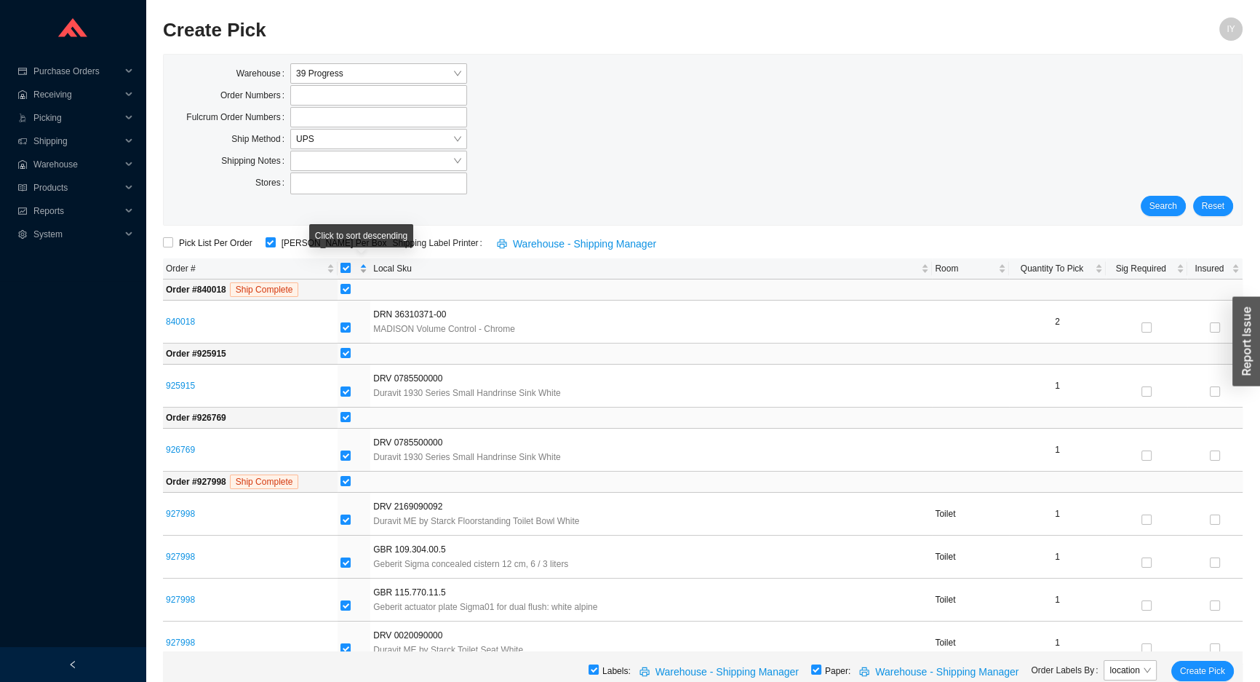
checkbox input "false"
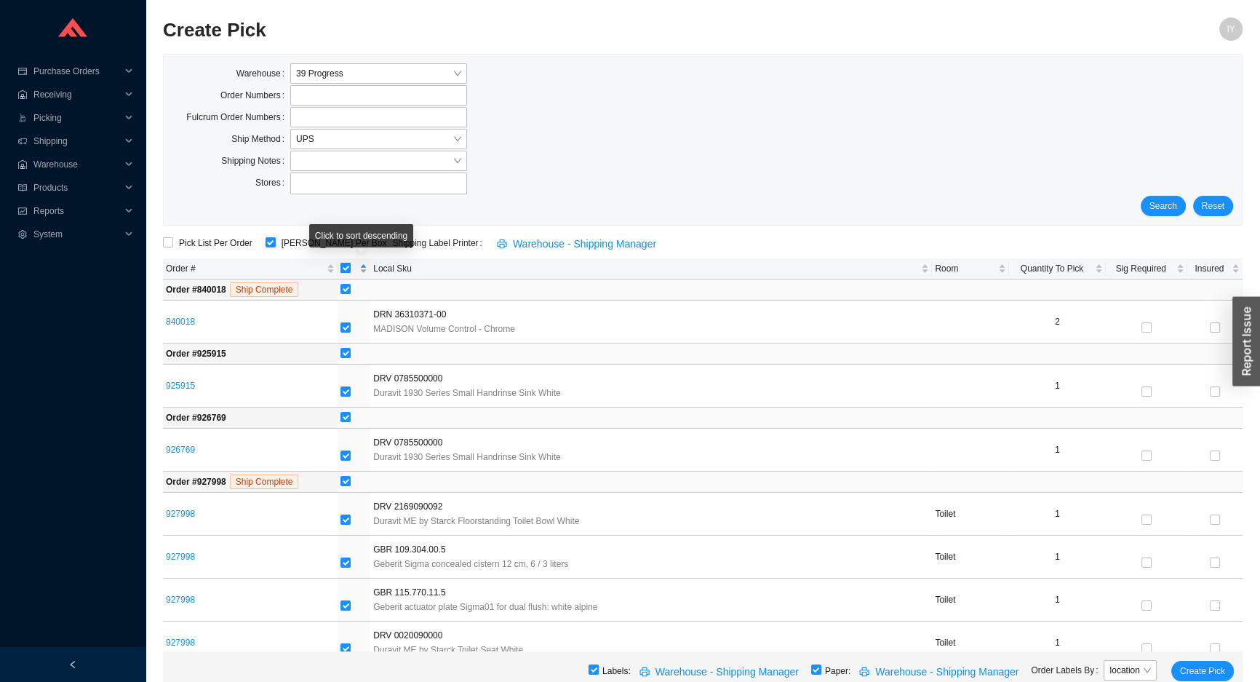
checkbox input "false"
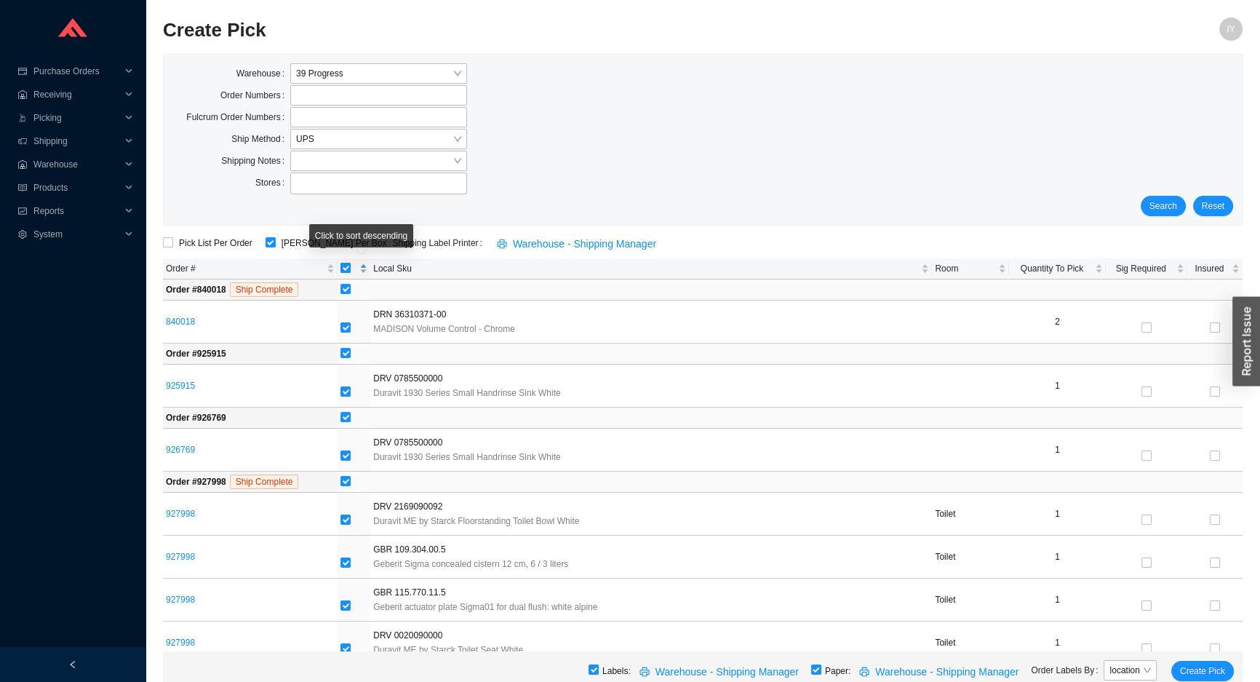
checkbox input "false"
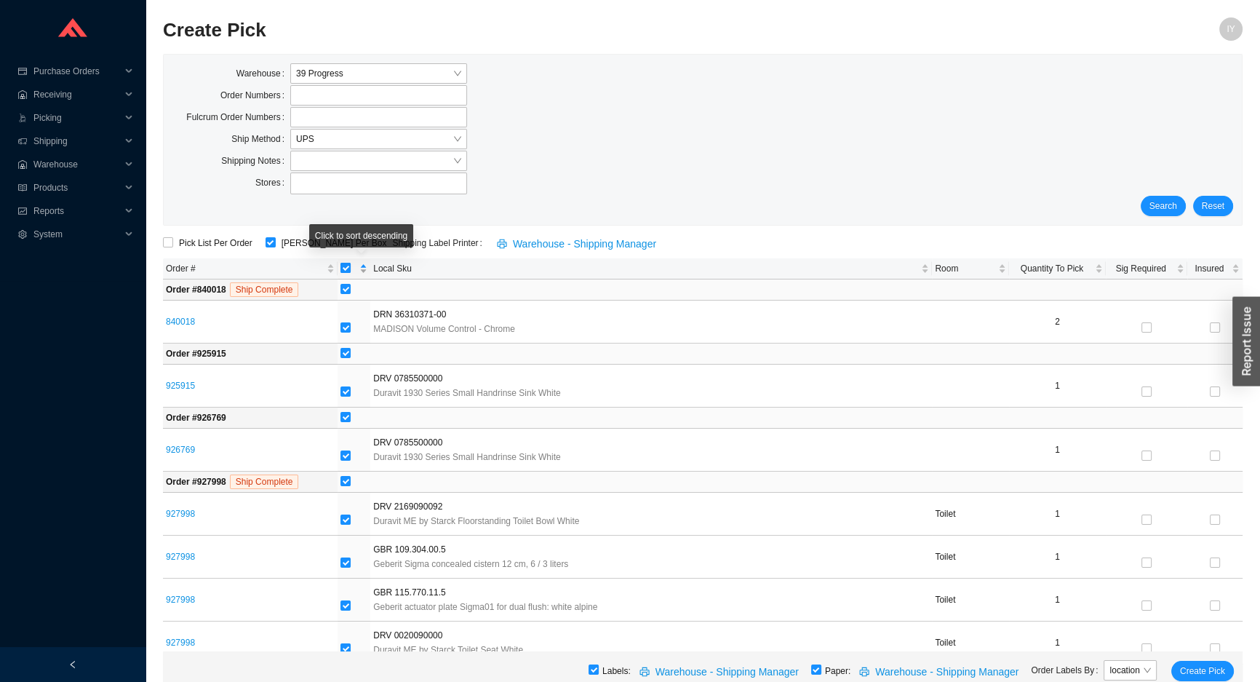
checkbox input "false"
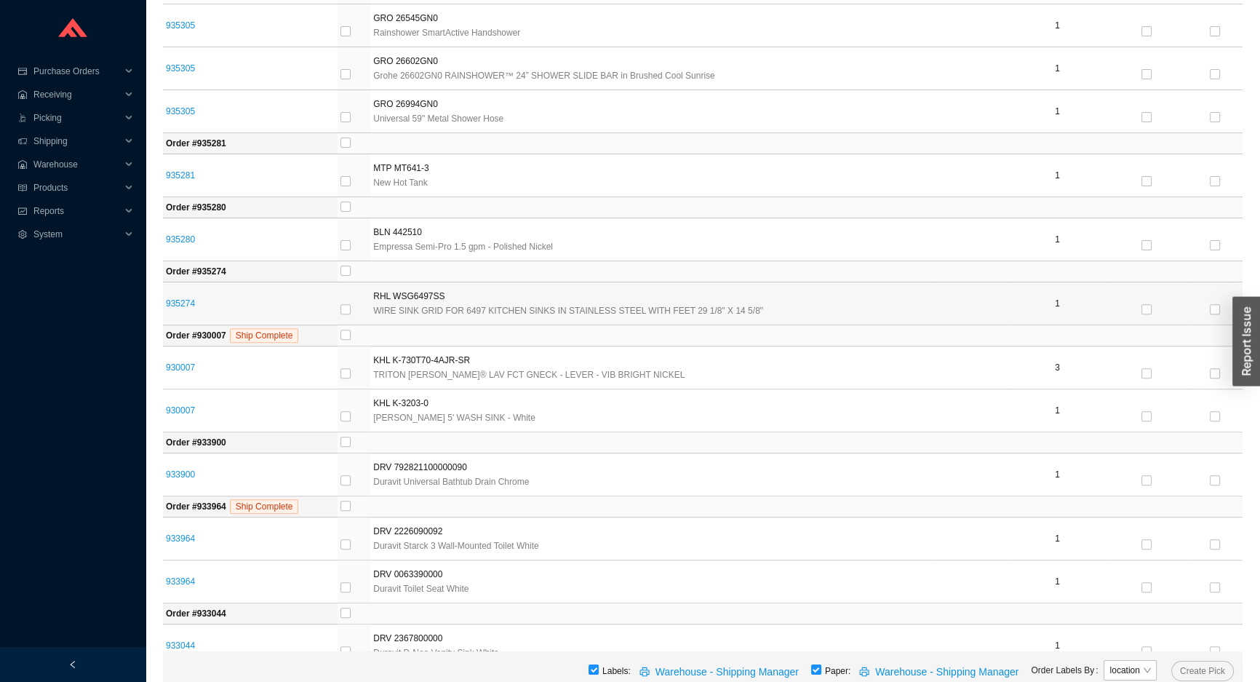
scroll to position [595, 0]
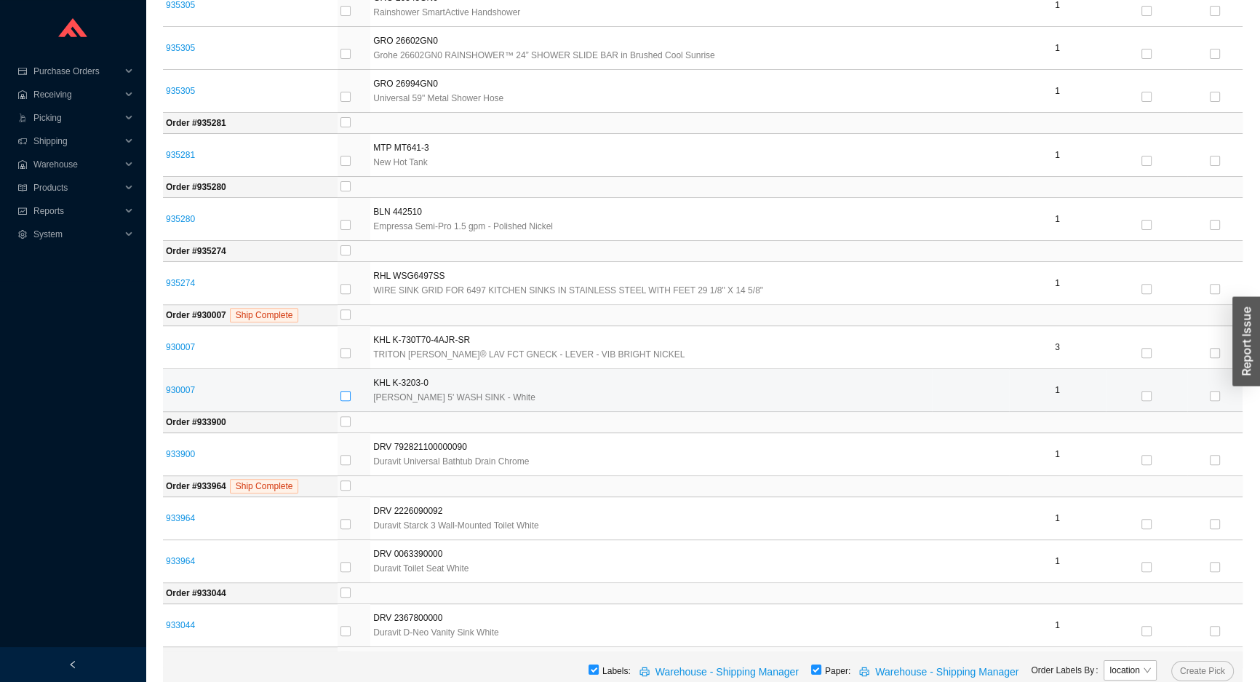
click at [351, 393] on input "checkbox" at bounding box center [345, 396] width 10 height 10
checkbox input "true"
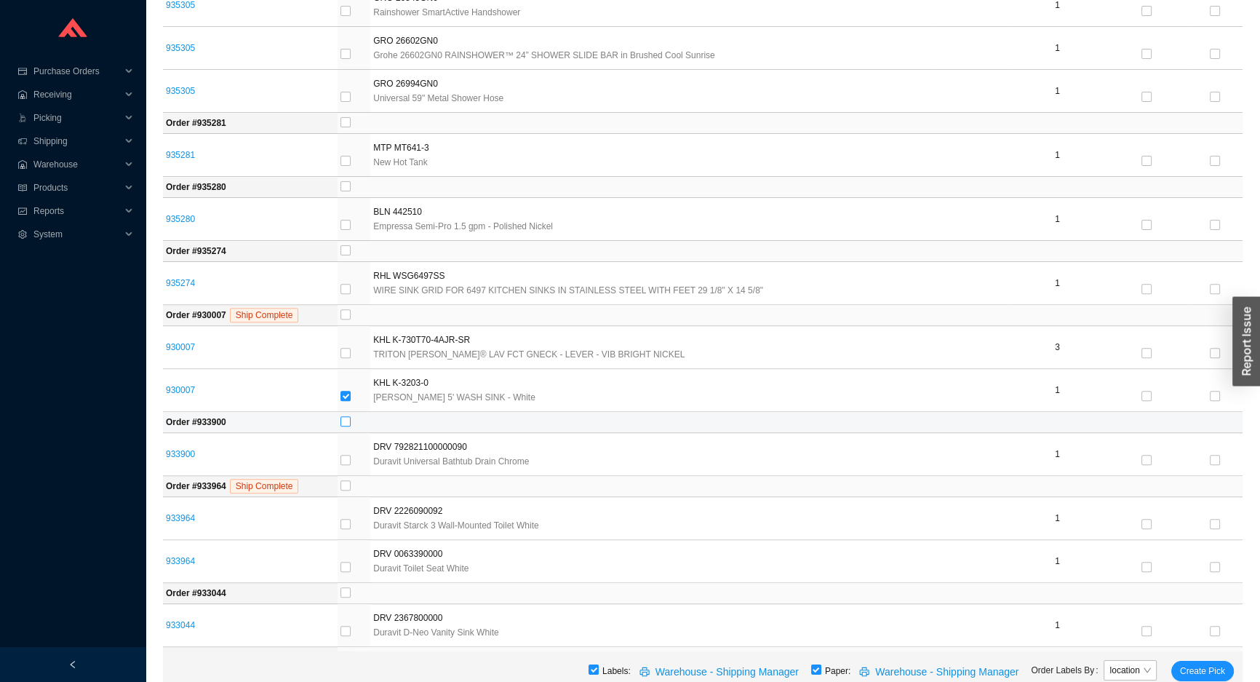
click at [351, 415] on label at bounding box center [345, 422] width 10 height 15
click at [351, 416] on input "checkbox" at bounding box center [345, 421] width 10 height 10
checkbox input "true"
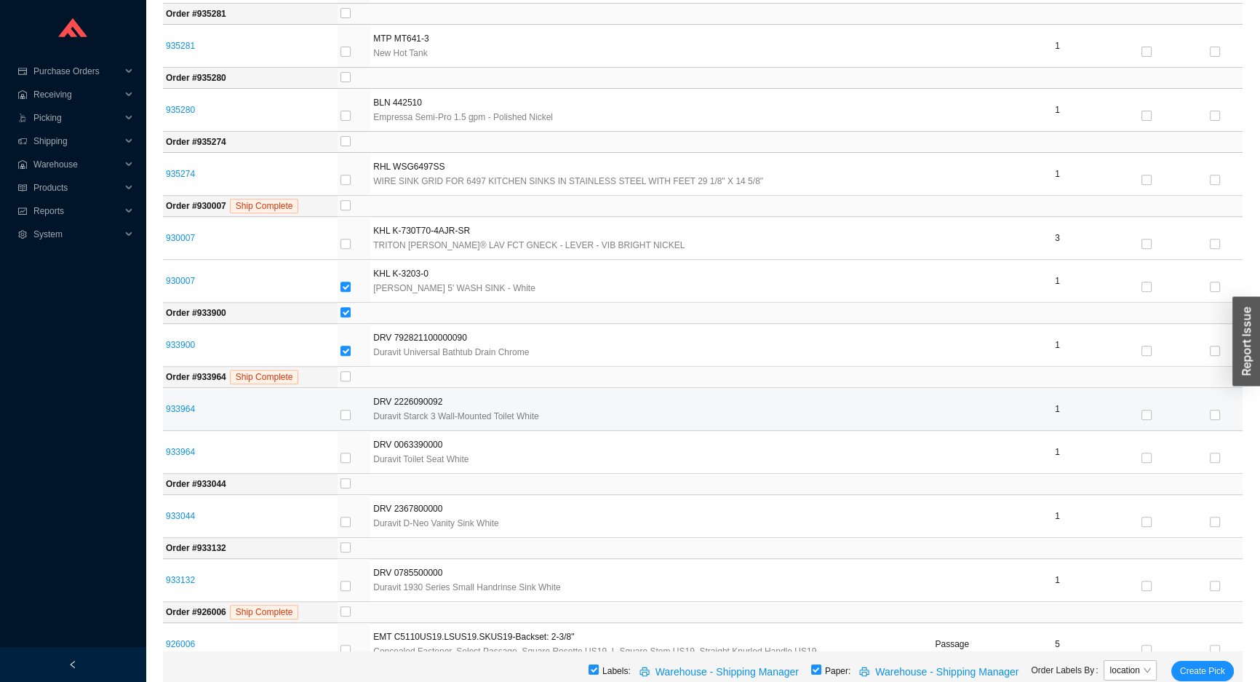
scroll to position [727, 0]
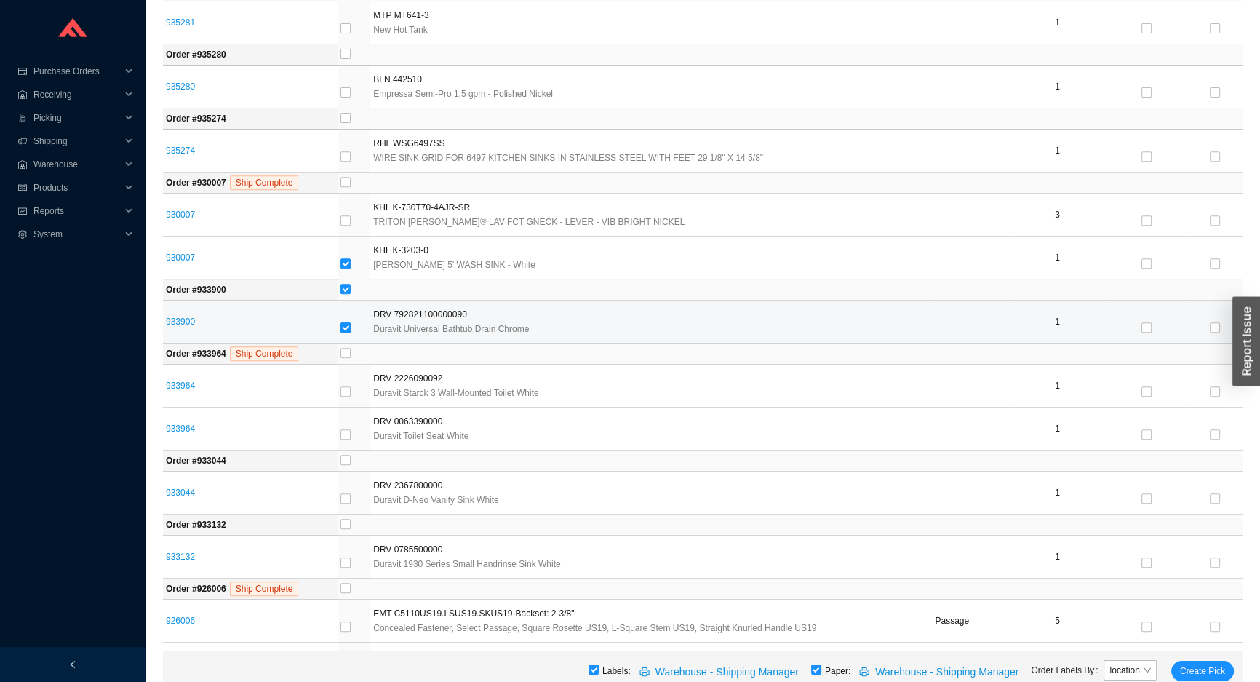
click at [347, 326] on input "checkbox" at bounding box center [345, 327] width 10 height 10
checkbox input "false"
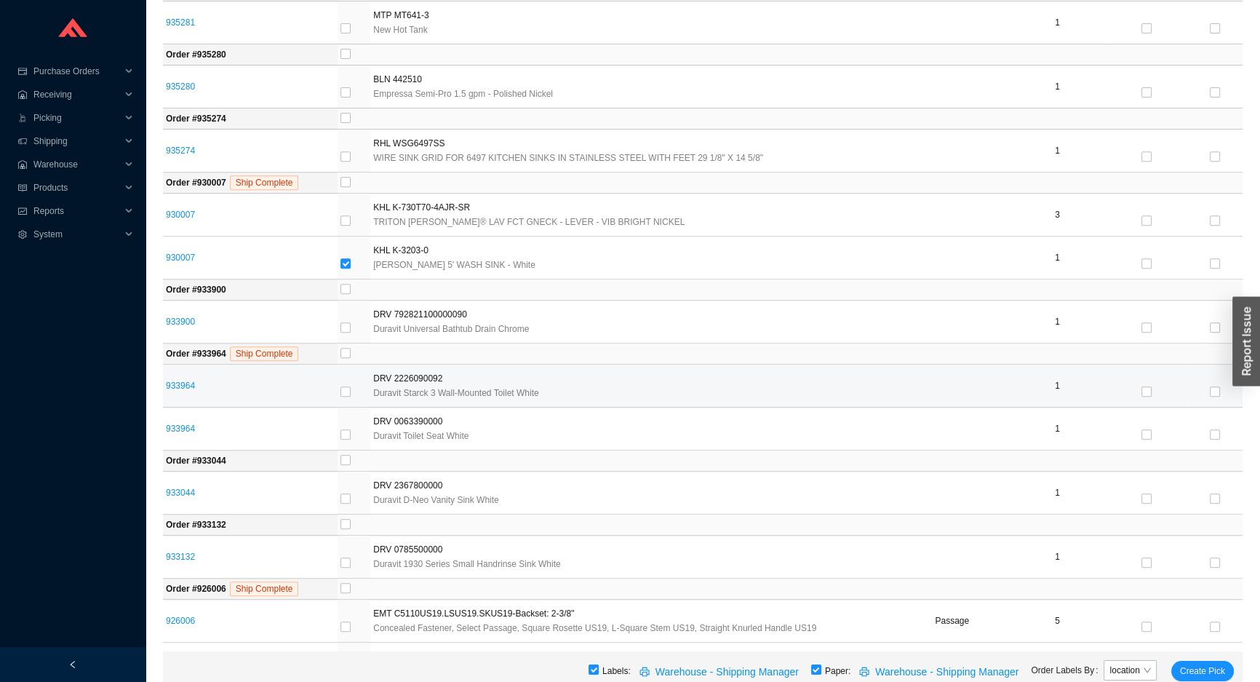
click at [356, 364] on td at bounding box center [354, 385] width 33 height 43
click at [351, 354] on input "checkbox" at bounding box center [345, 353] width 10 height 10
checkbox input "true"
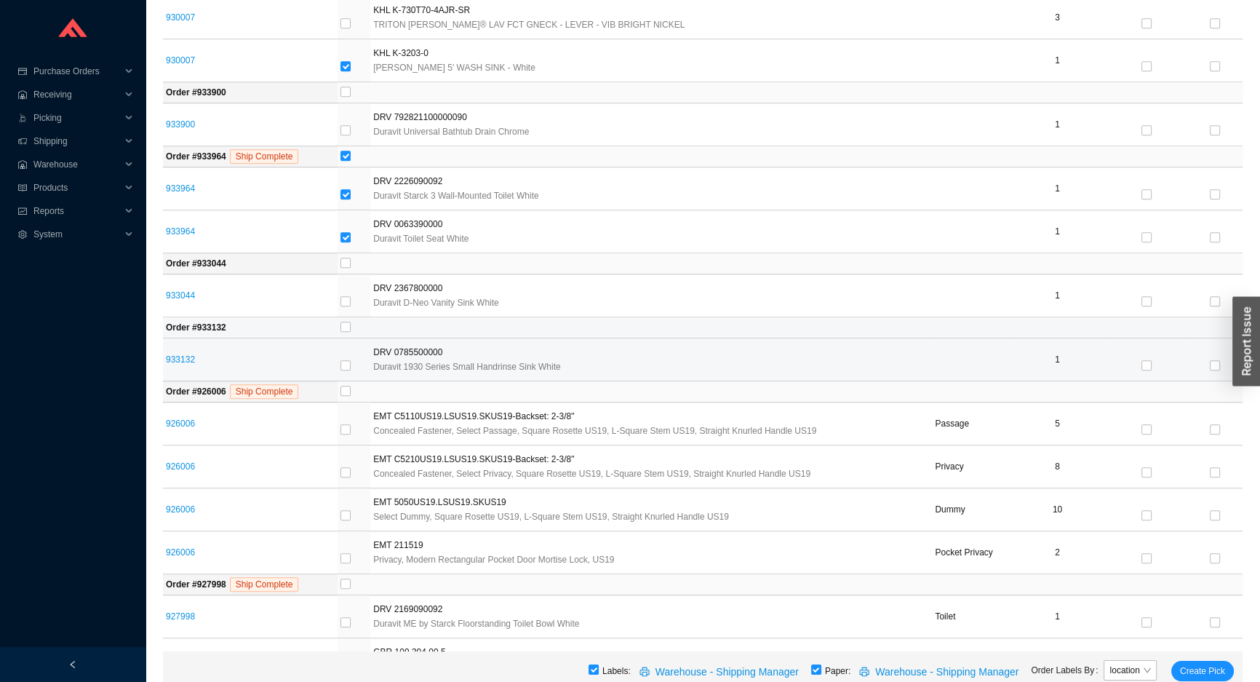
scroll to position [925, 0]
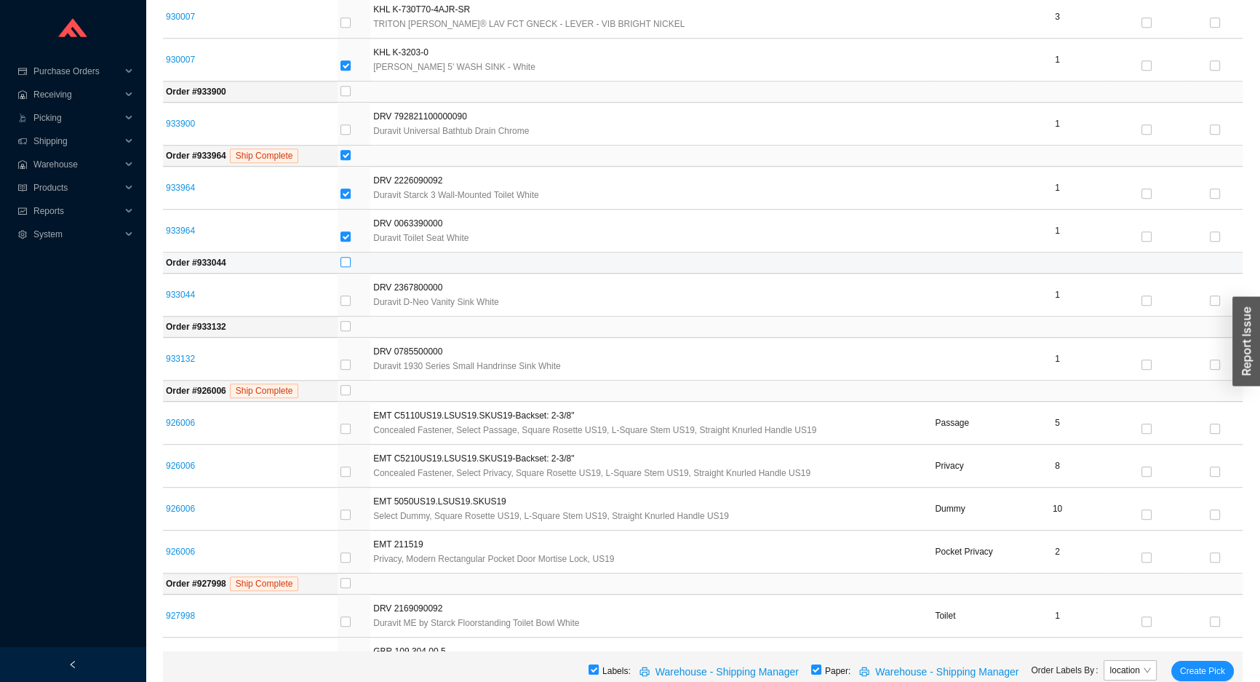
click at [349, 265] on label at bounding box center [345, 262] width 10 height 15
click at [349, 265] on input "checkbox" at bounding box center [345, 262] width 10 height 10
checkbox input "true"
click at [351, 327] on input "checkbox" at bounding box center [345, 326] width 10 height 10
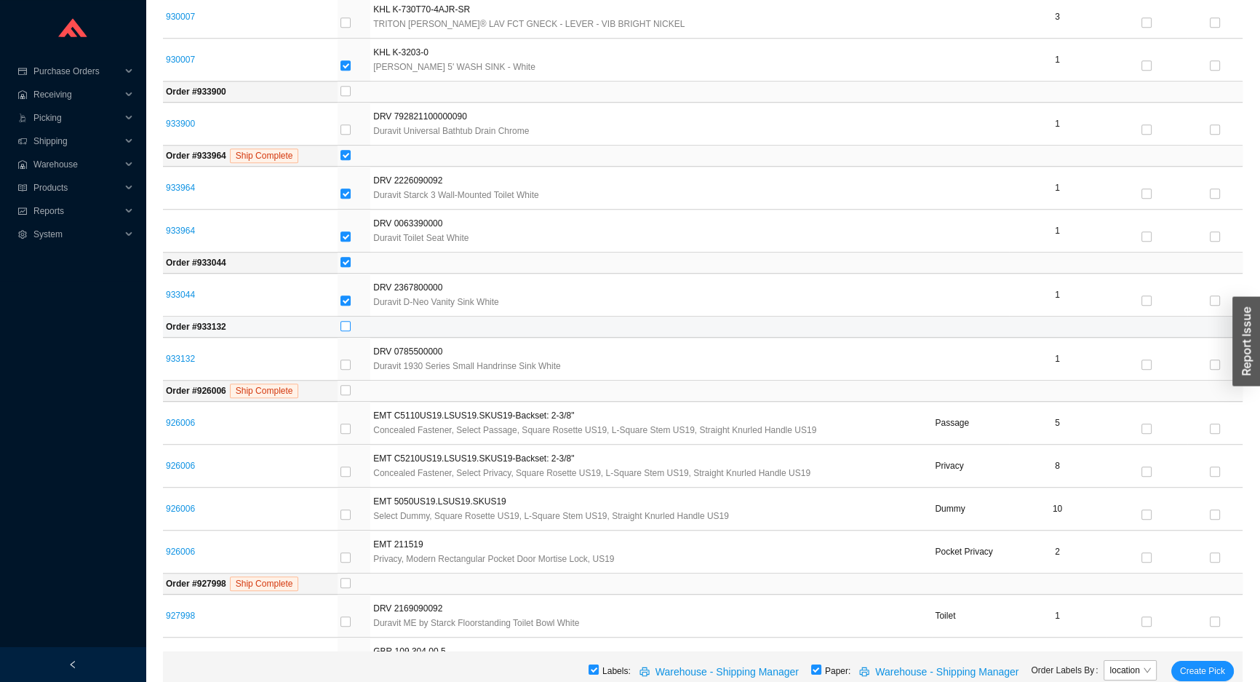
checkbox input "true"
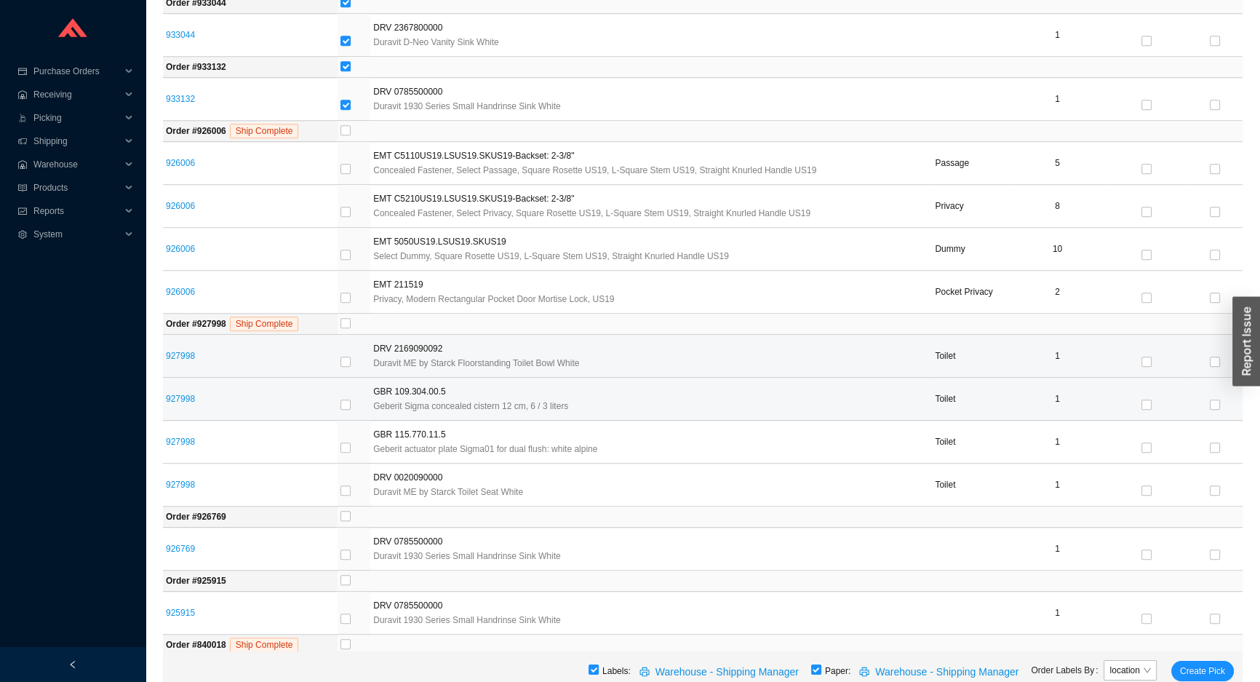
scroll to position [1190, 0]
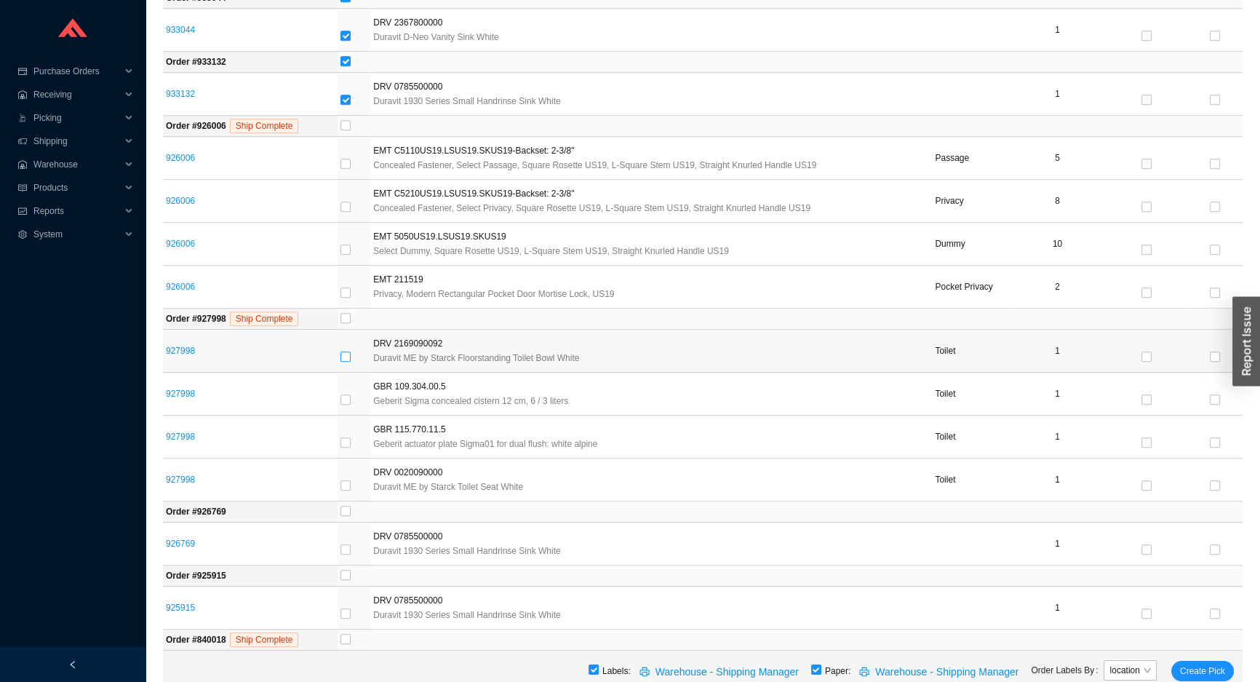
click at [351, 351] on input "checkbox" at bounding box center [345, 356] width 10 height 10
checkbox input "true"
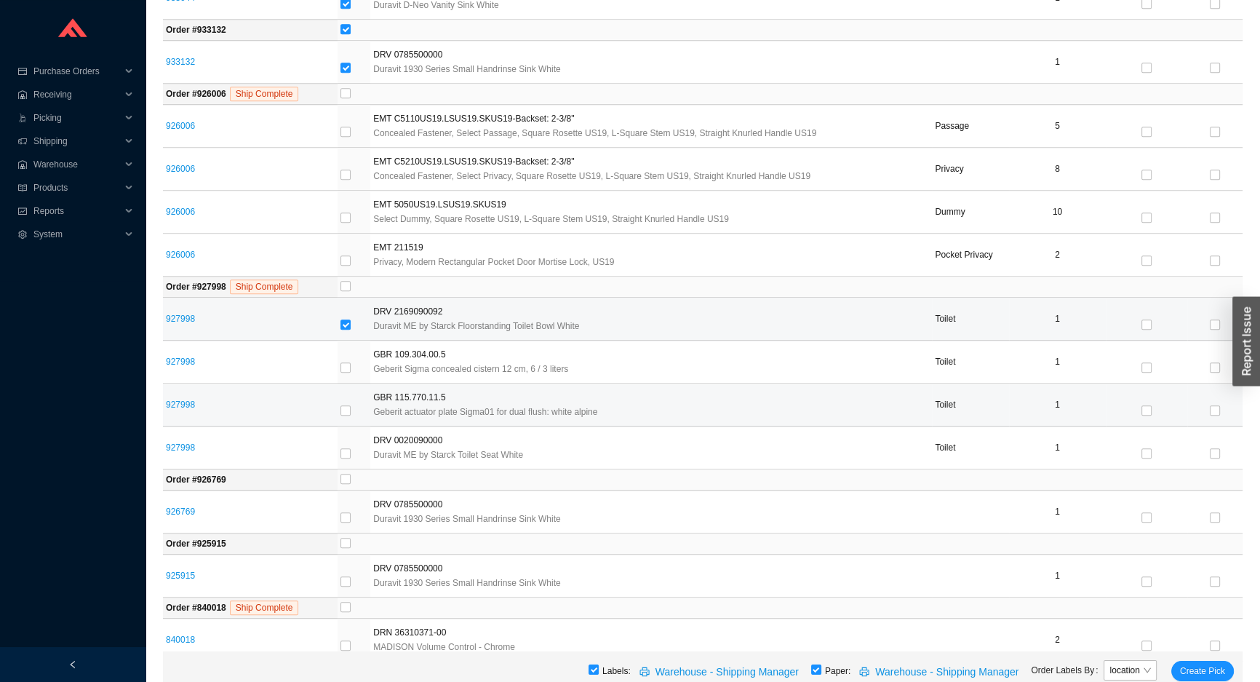
scroll to position [1237, 0]
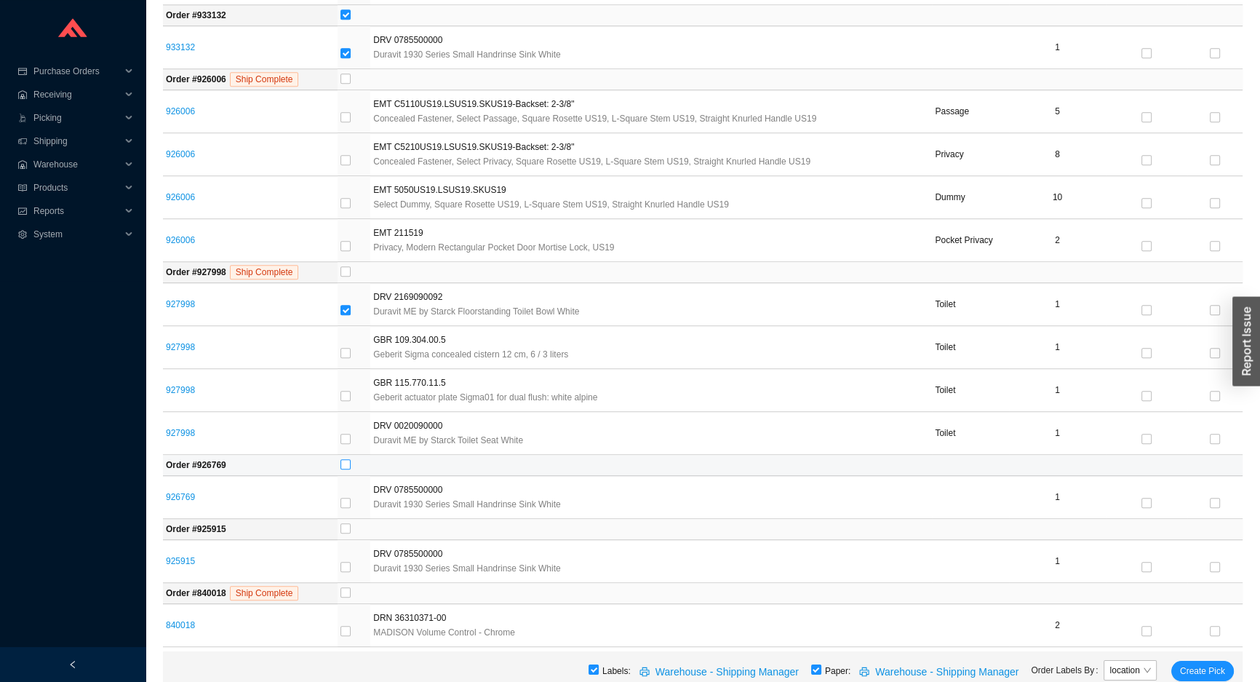
click at [347, 461] on input "checkbox" at bounding box center [345, 464] width 10 height 10
checkbox input "true"
click at [350, 531] on label at bounding box center [345, 529] width 10 height 15
click at [350, 531] on input "checkbox" at bounding box center [345, 528] width 10 height 10
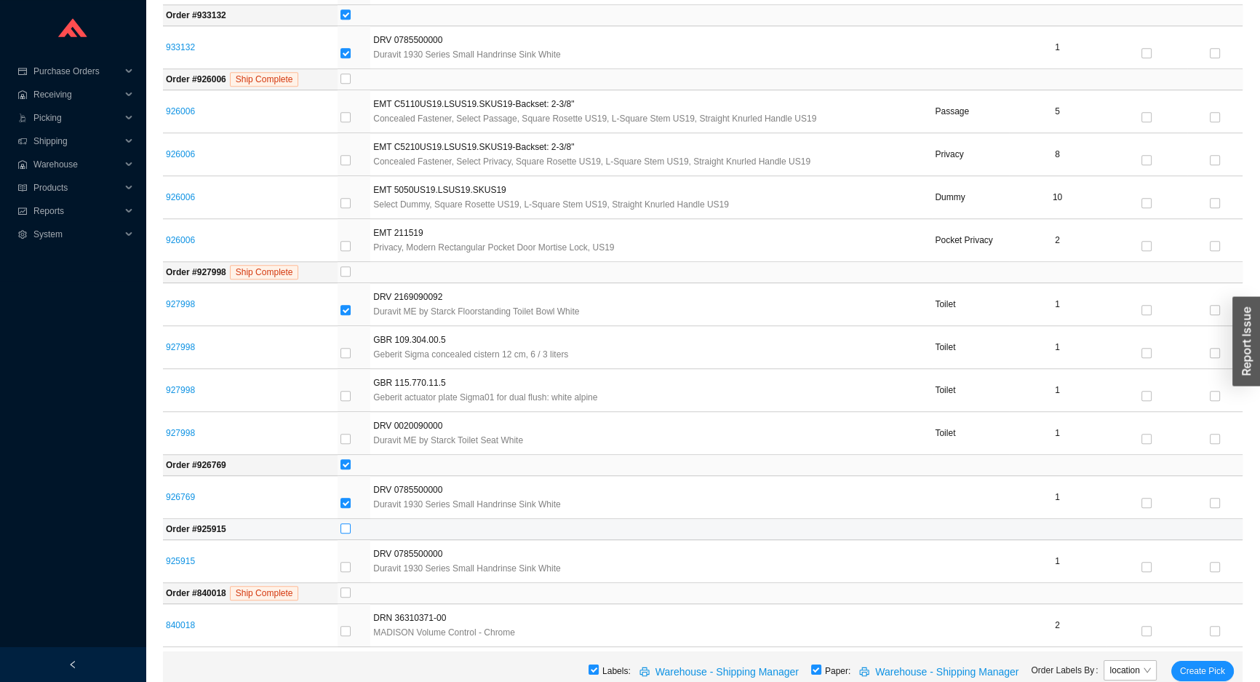
checkbox input "true"
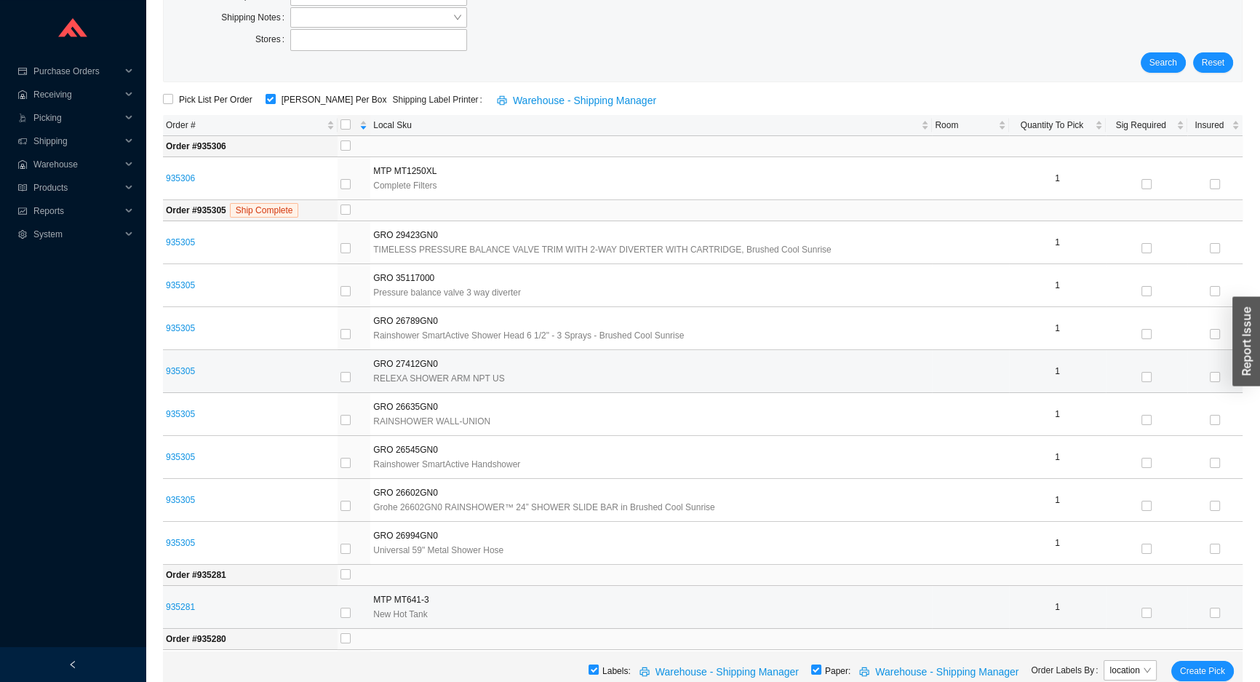
scroll to position [0, 0]
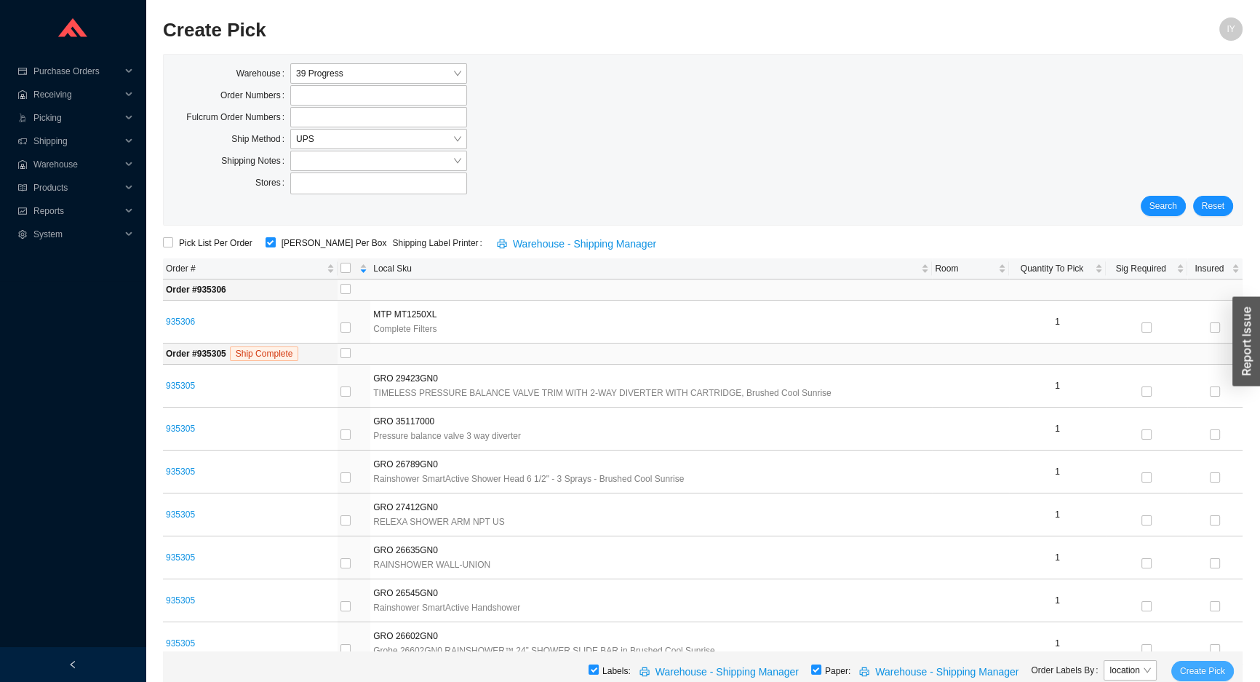
click at [1213, 670] on span "Create Pick" at bounding box center [1202, 670] width 45 height 15
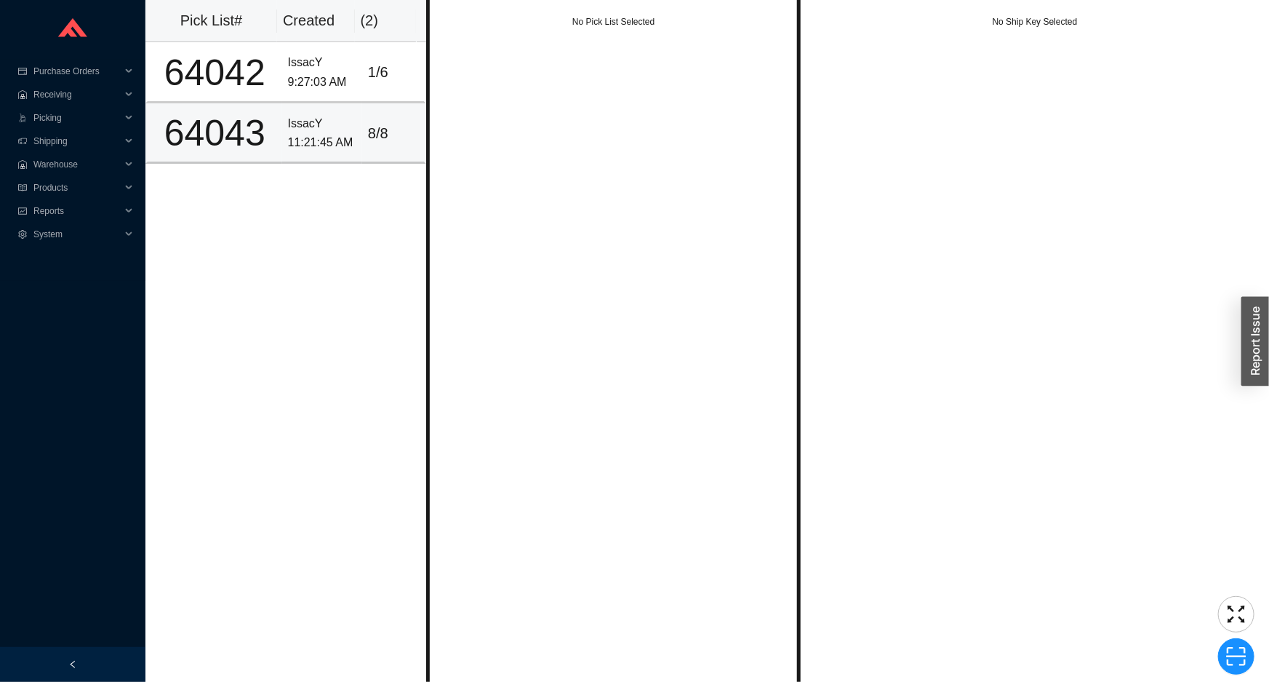
click at [380, 128] on div "8 / 8" at bounding box center [393, 133] width 50 height 24
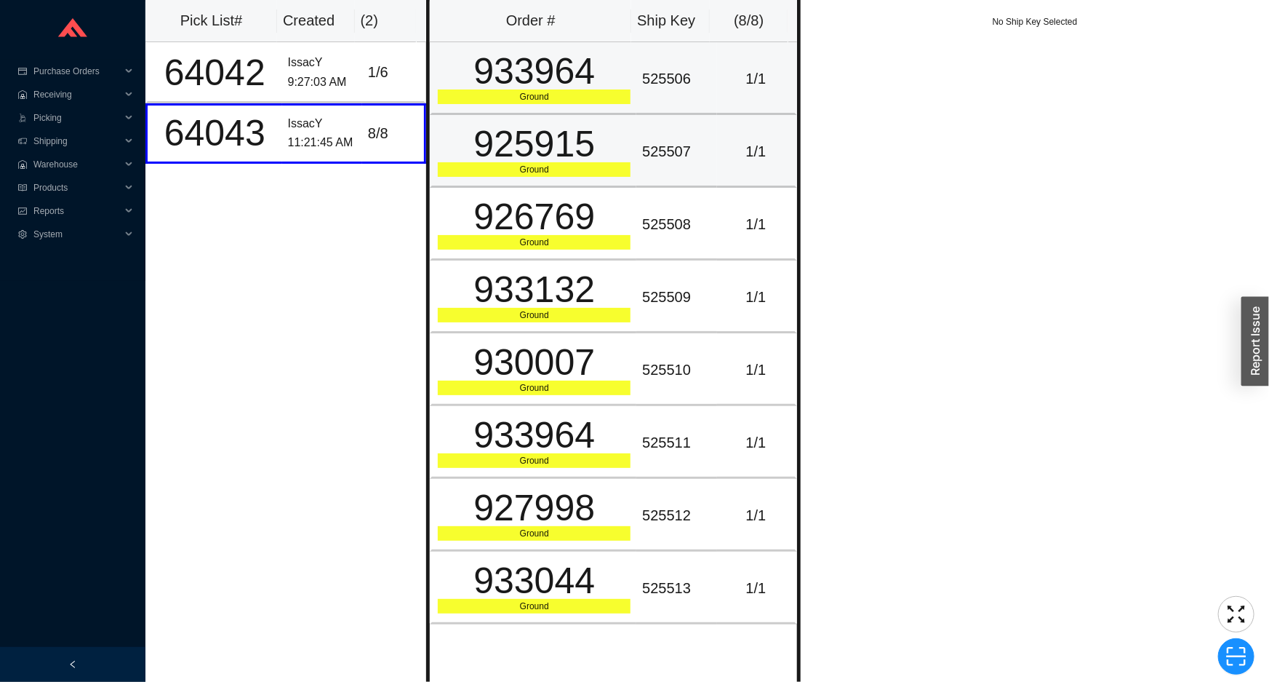
drag, startPoint x: 645, startPoint y: 102, endPoint x: 634, endPoint y: 164, distance: 62.8
click at [640, 106] on td "525506" at bounding box center [677, 78] width 80 height 73
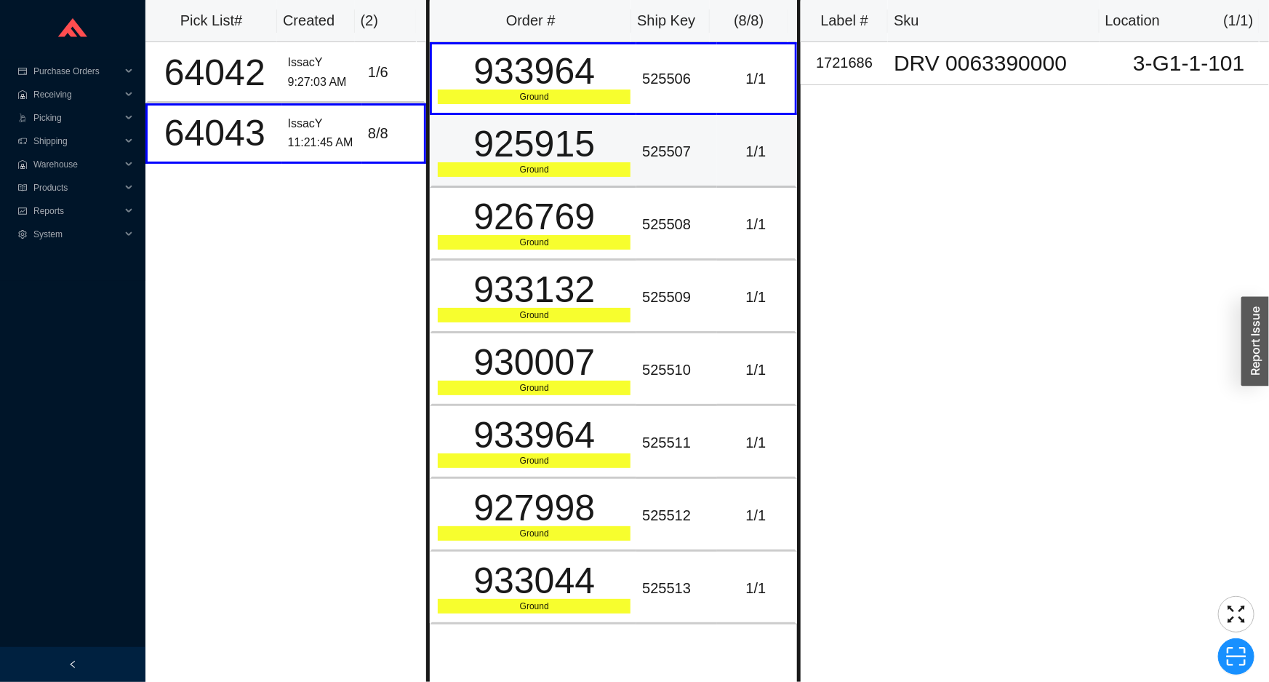
click at [637, 169] on td "525507" at bounding box center [677, 151] width 80 height 73
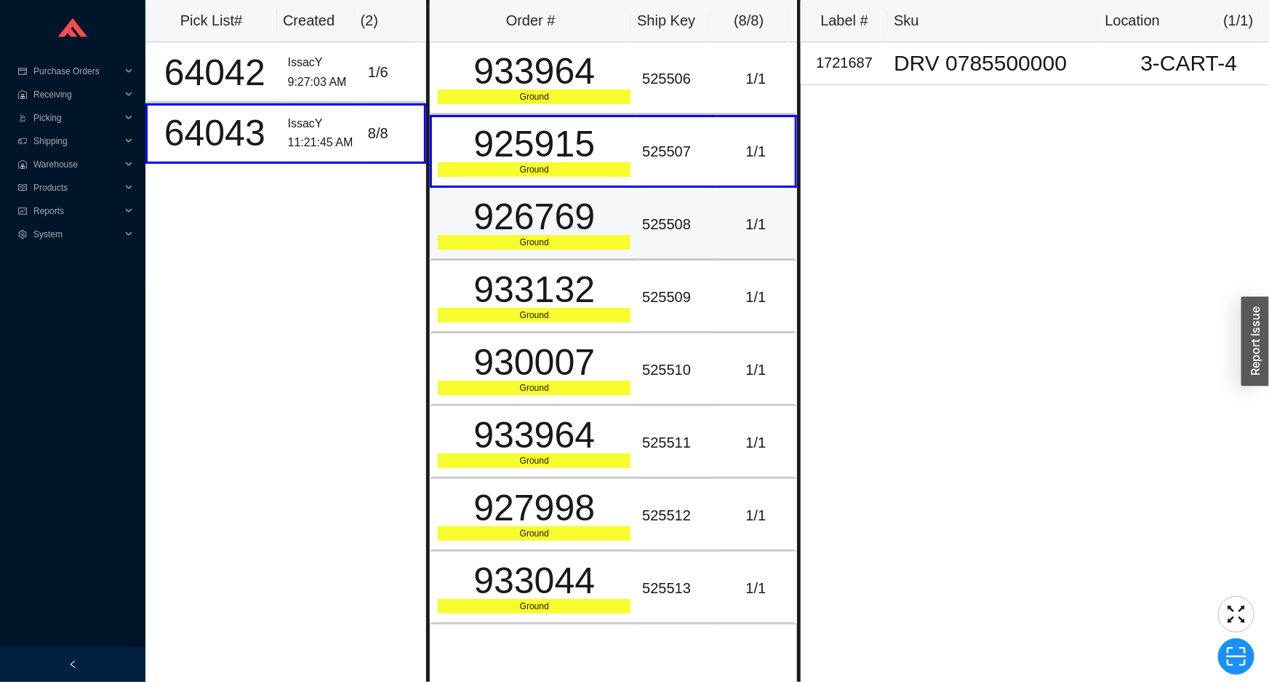
click at [637, 201] on td "525508" at bounding box center [677, 224] width 80 height 73
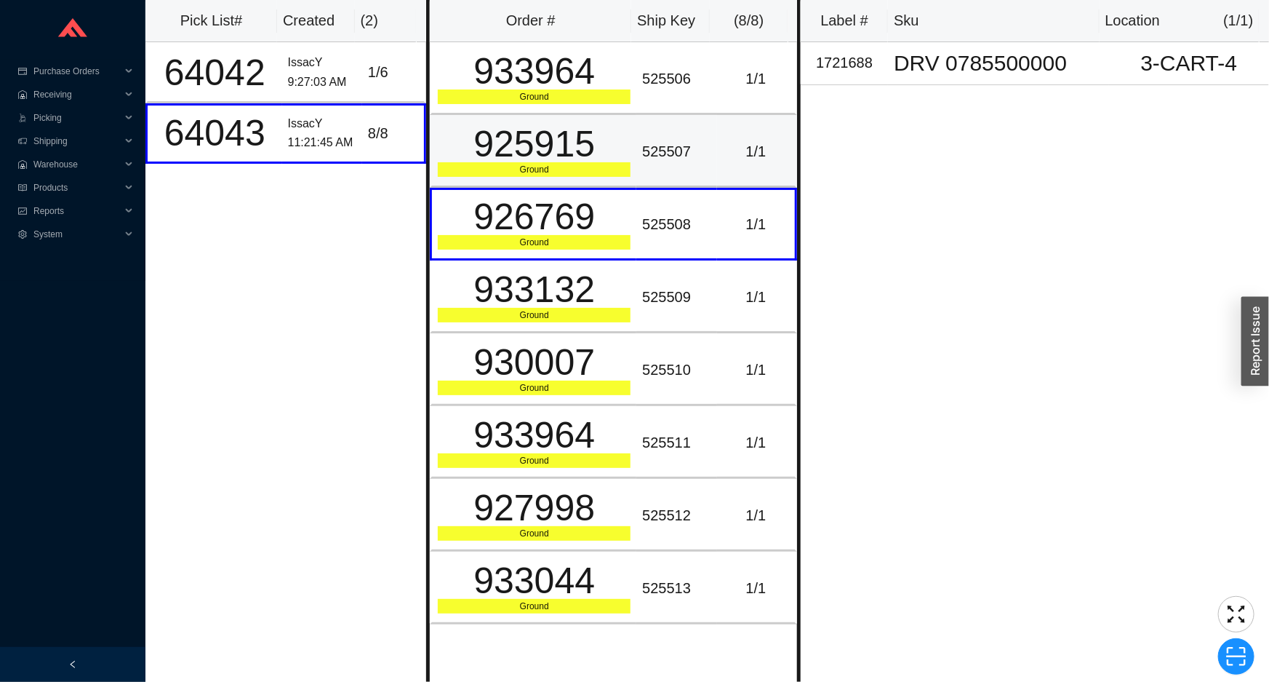
click at [614, 115] on td "925915 Ground" at bounding box center [533, 151] width 207 height 73
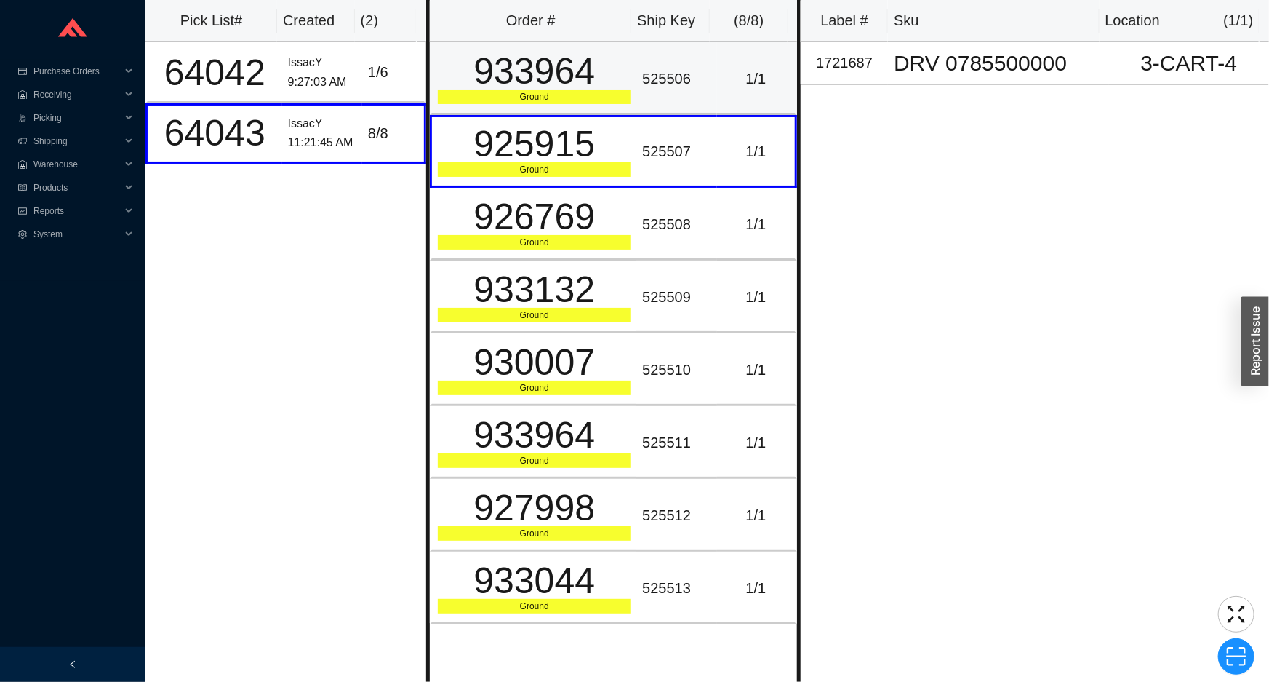
click at [611, 87] on div "933964" at bounding box center [534, 71] width 193 height 36
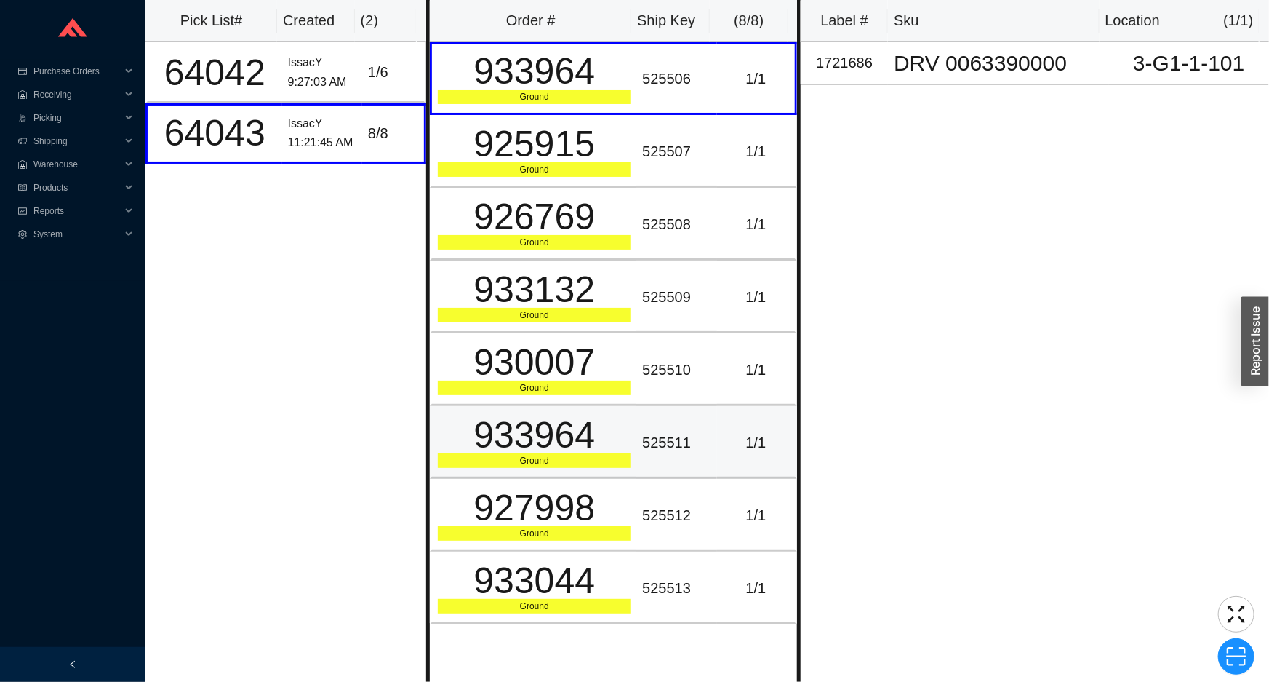
click at [603, 434] on div "933964" at bounding box center [534, 435] width 193 height 36
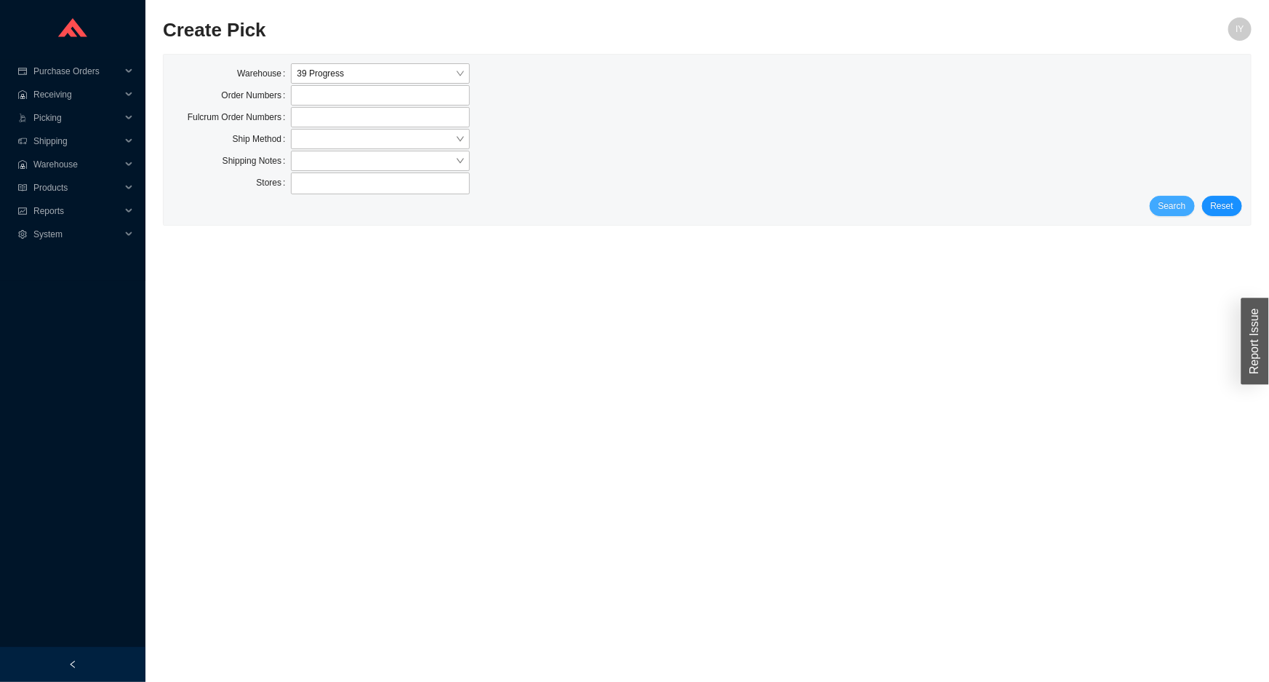
click at [1163, 211] on button "Search" at bounding box center [1172, 206] width 45 height 20
click at [1164, 205] on button "Search" at bounding box center [1166, 206] width 57 height 20
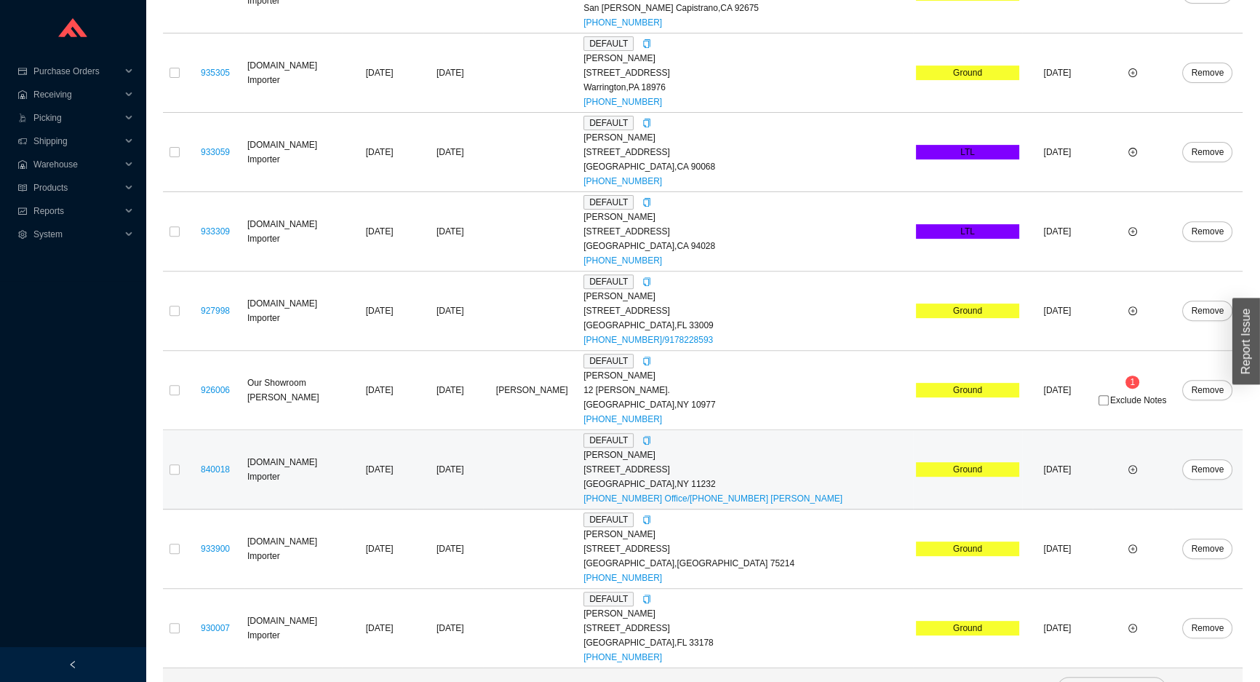
scroll to position [679, 0]
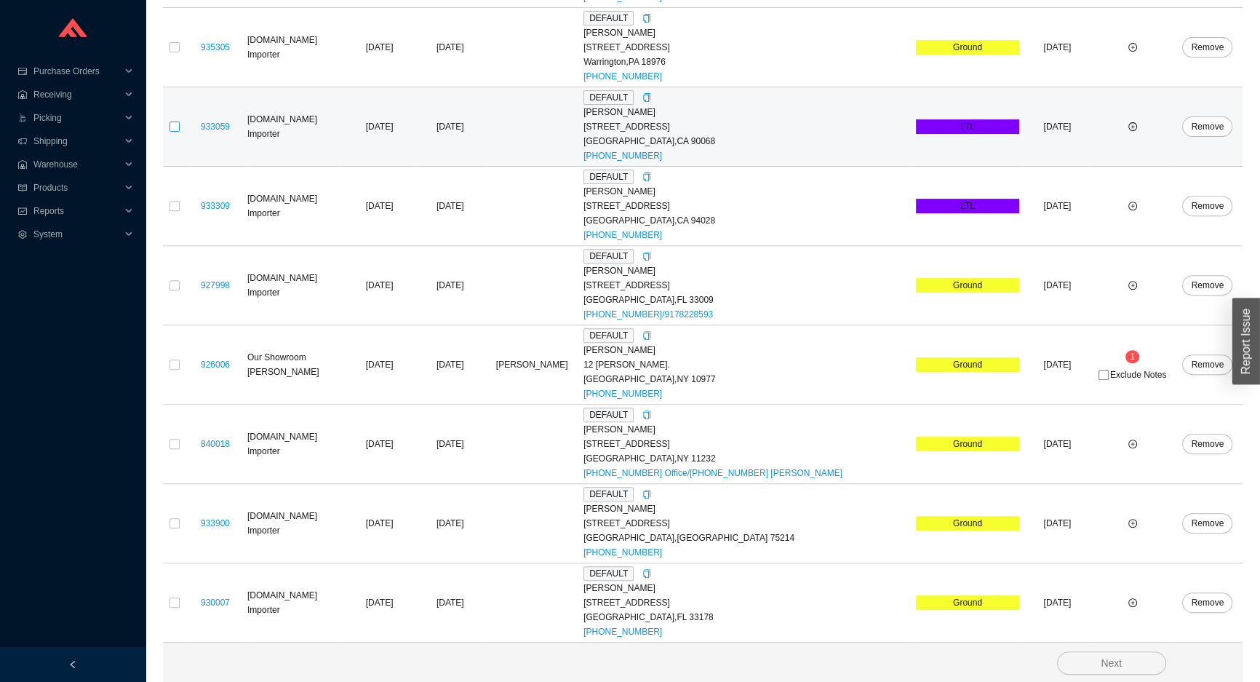
click at [172, 119] on label at bounding box center [174, 126] width 10 height 15
click at [172, 121] on input "checkbox" at bounding box center [174, 126] width 10 height 10
checkbox input "true"
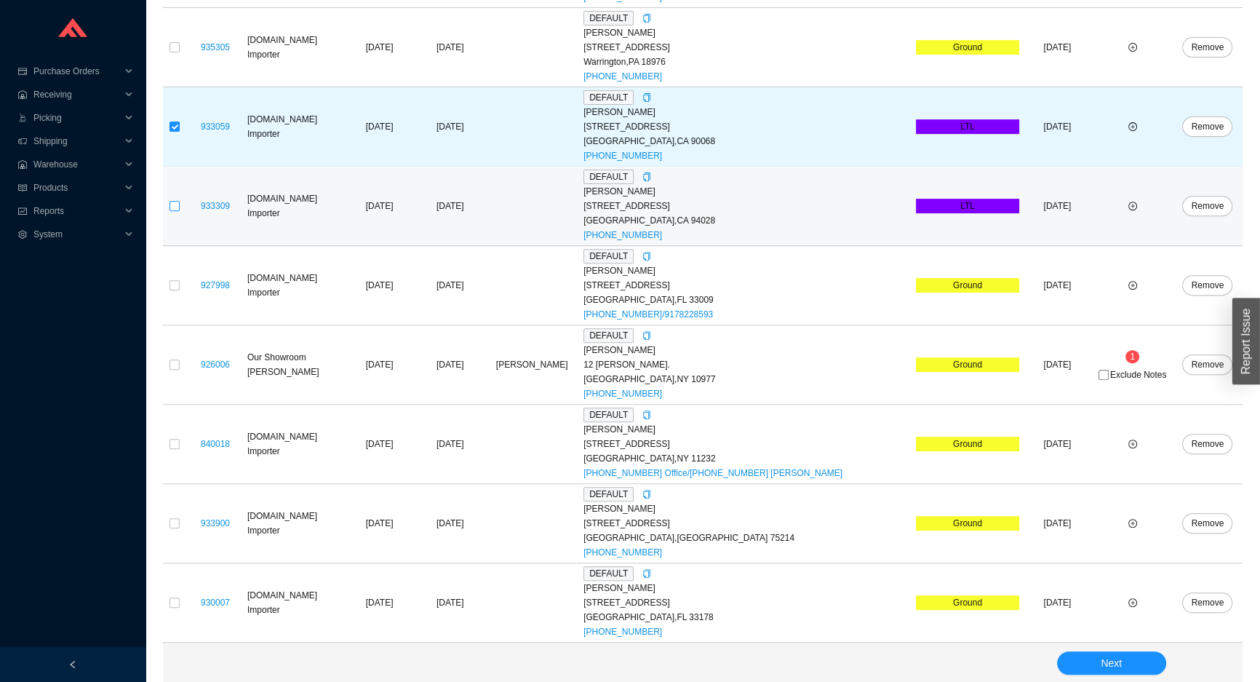
click at [172, 205] on input "checkbox" at bounding box center [174, 206] width 10 height 10
checkbox input "true"
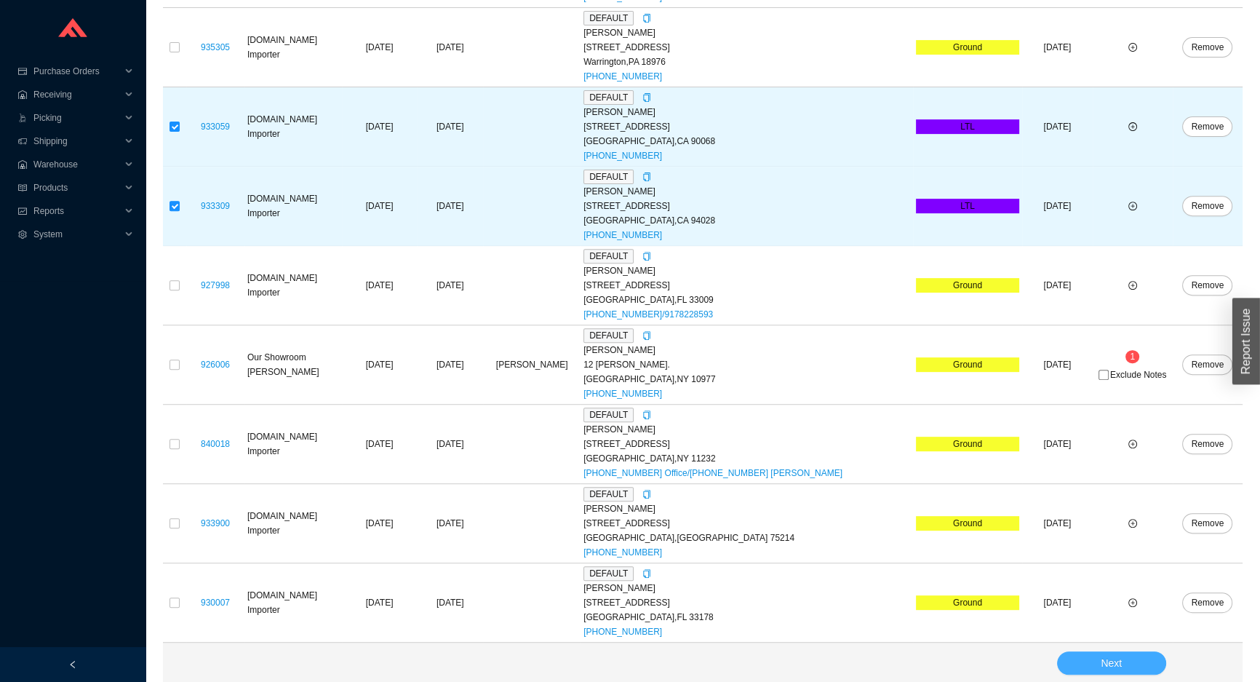
click at [1089, 655] on button "Next" at bounding box center [1111, 662] width 109 height 23
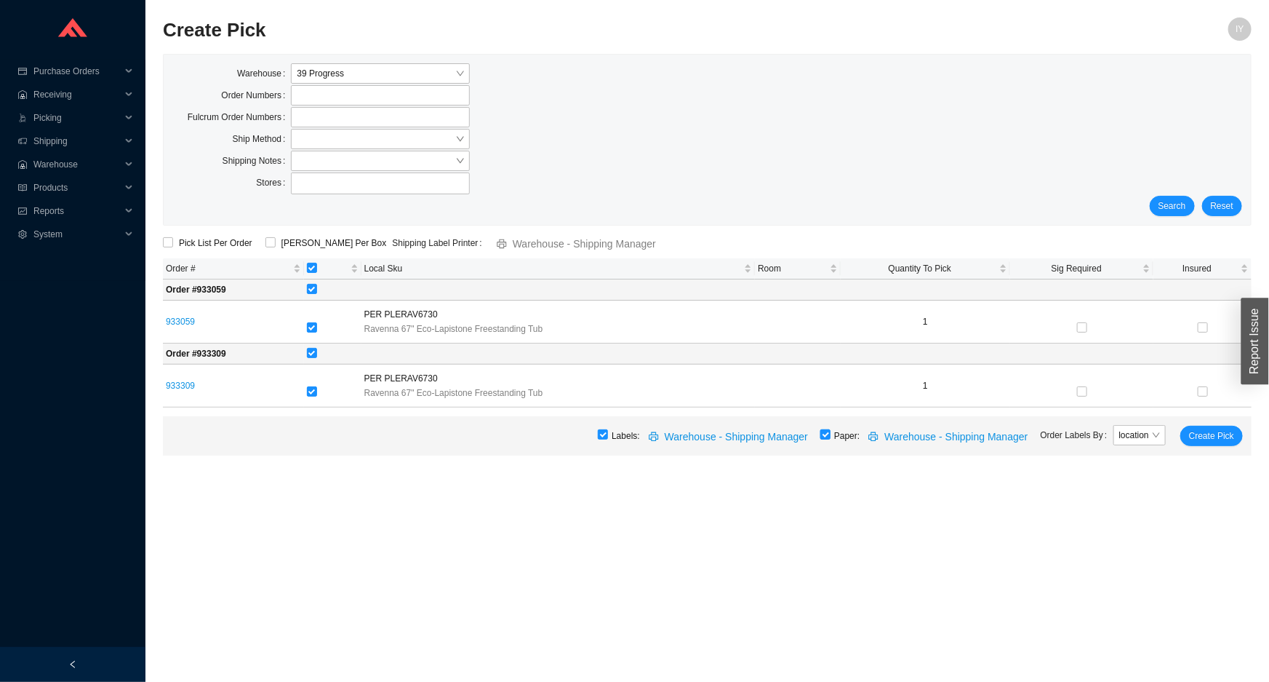
click at [831, 439] on input "checkbox" at bounding box center [826, 434] width 10 height 10
checkbox input "false"
click at [1217, 431] on span "Create Pick" at bounding box center [1211, 435] width 45 height 15
